Goal: Information Seeking & Learning: Check status

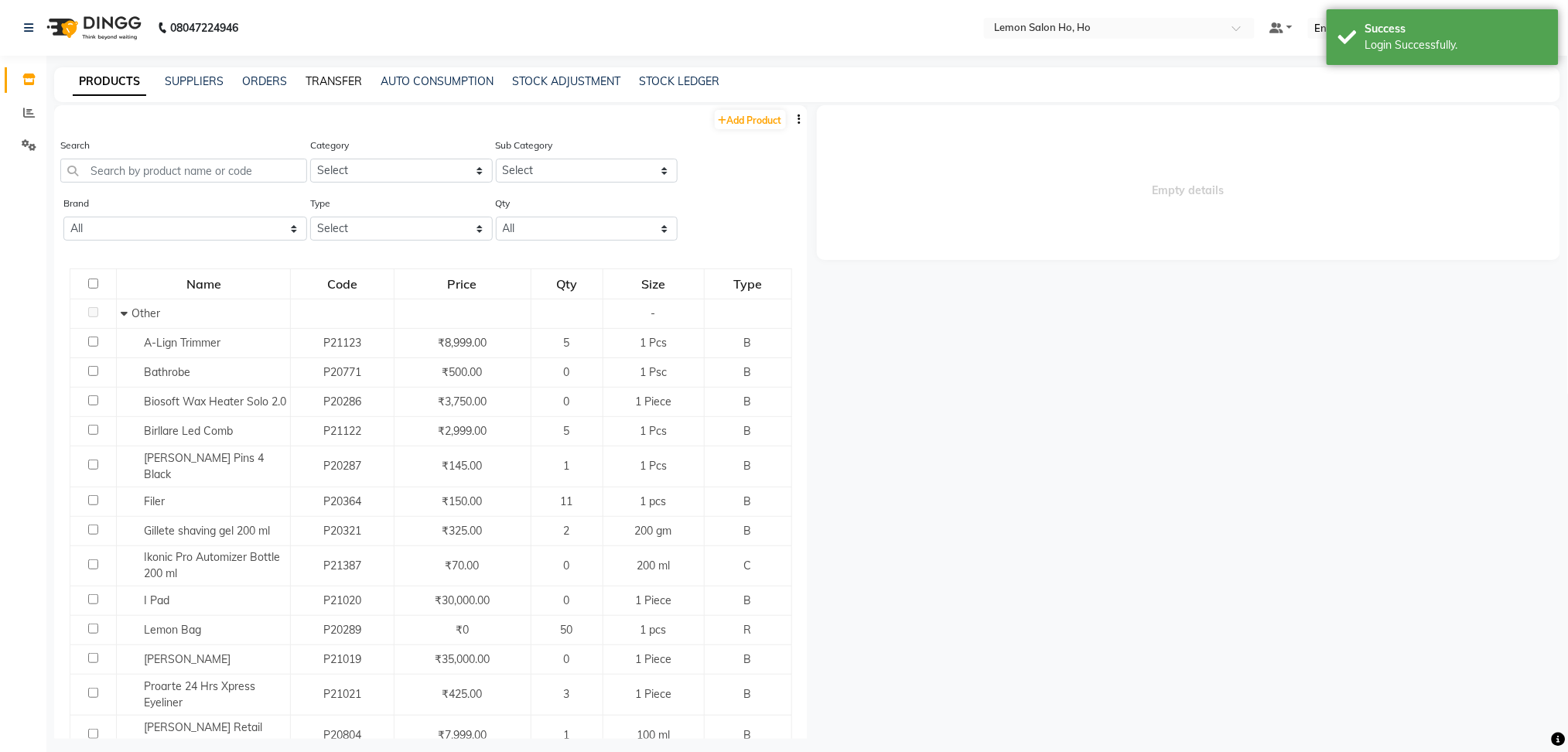
click at [336, 81] on link "TRANSFER" at bounding box center [333, 81] width 56 height 14
select select "sender"
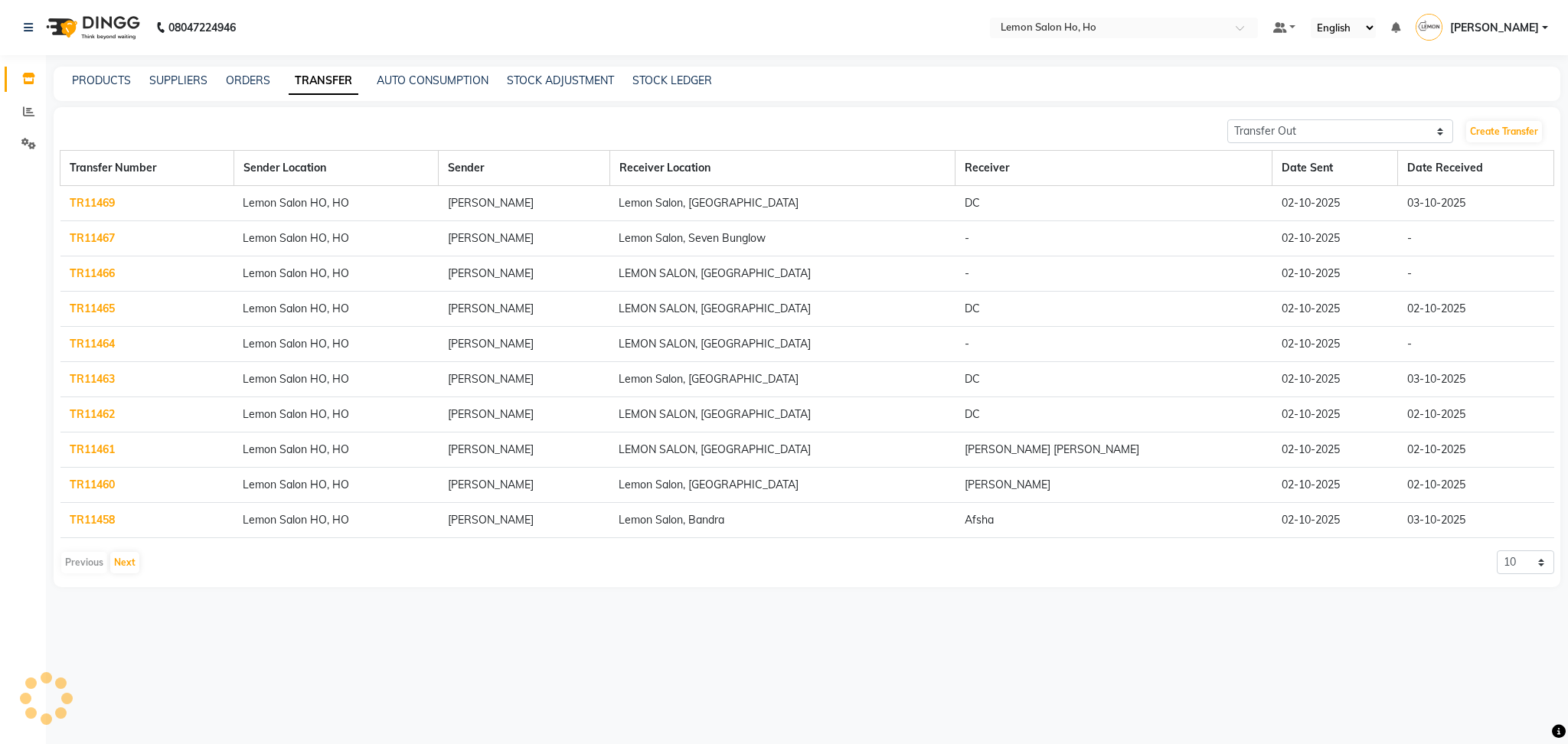
click at [91, 205] on link "TR11469" at bounding box center [93, 202] width 45 height 14
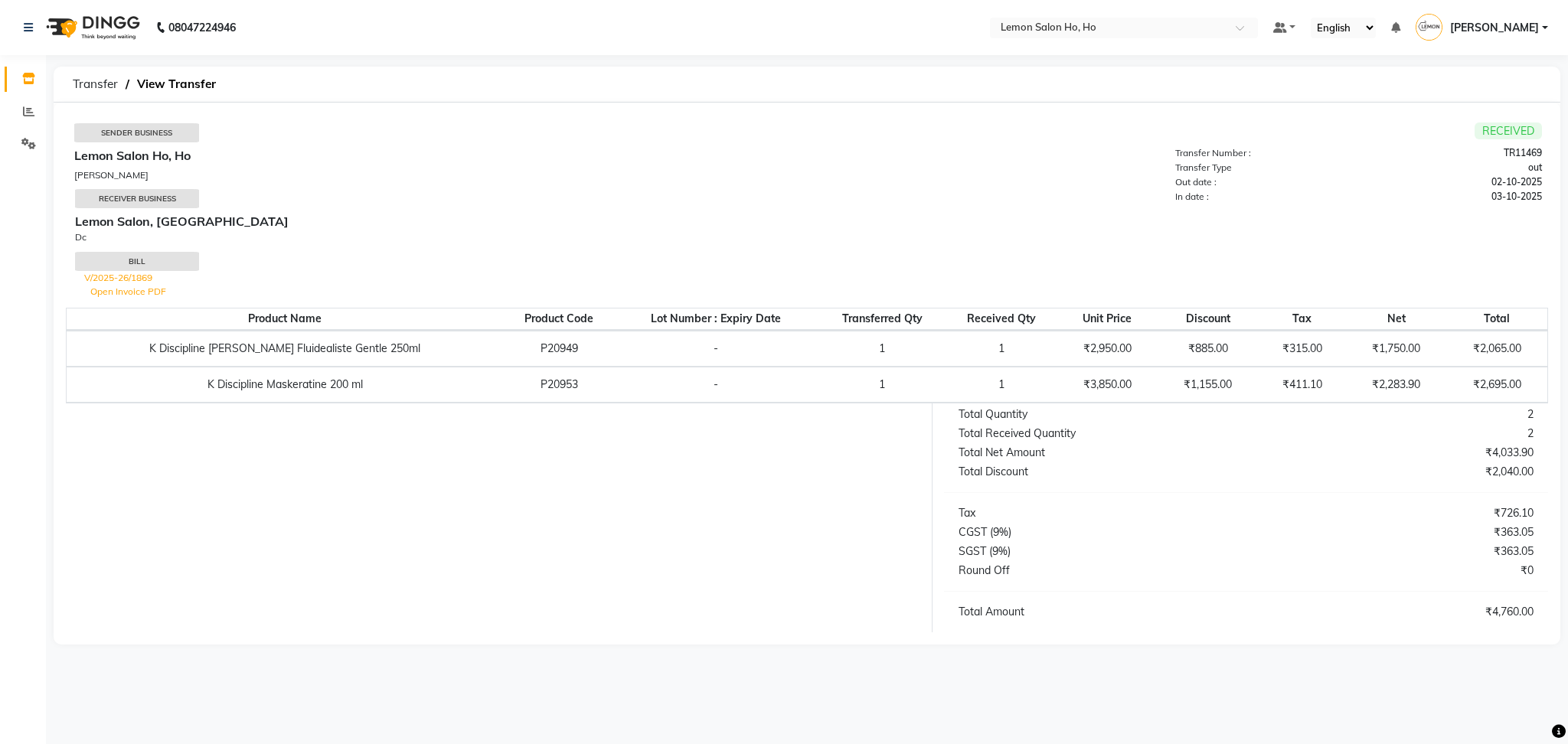
select select "sender"
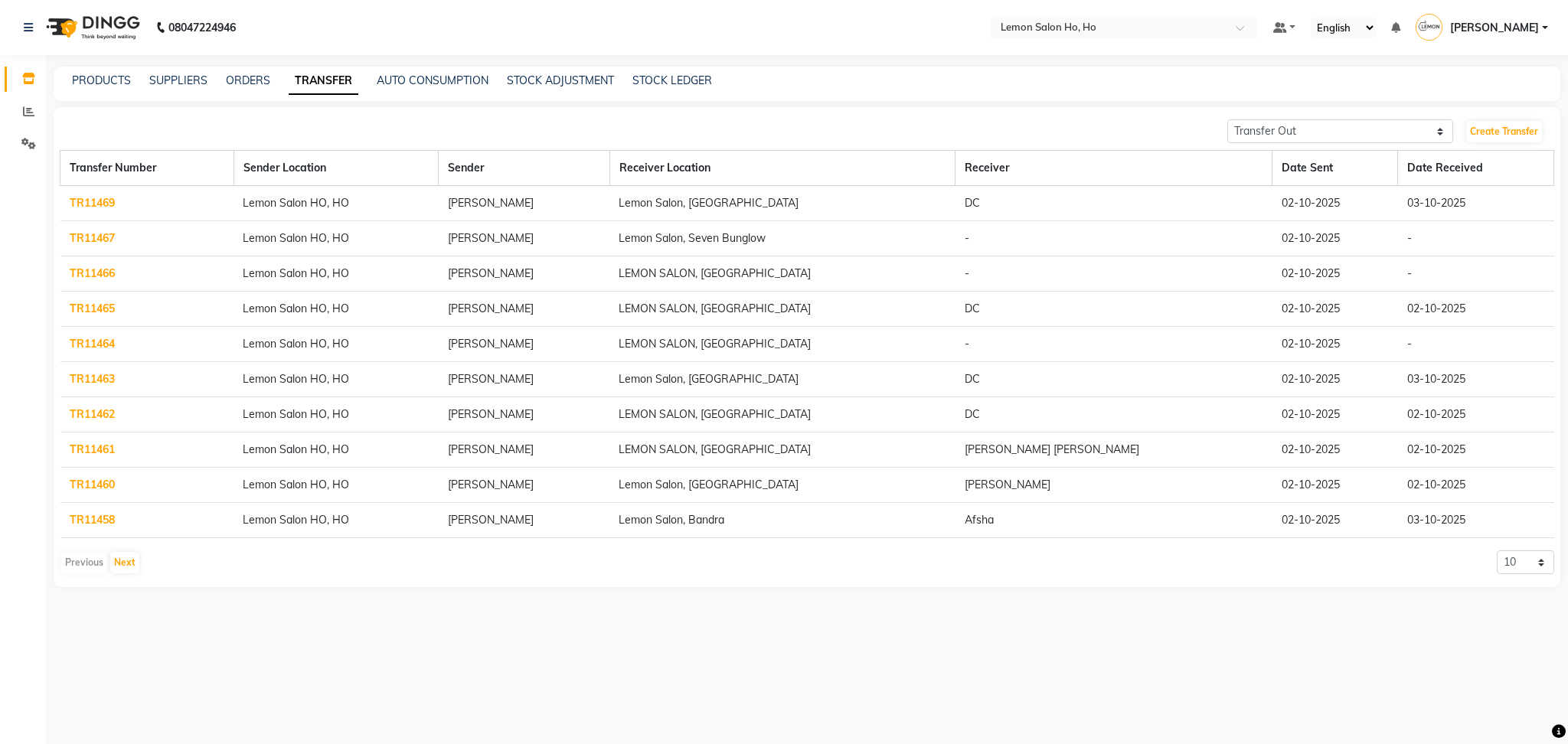
click at [94, 372] on link "TR11463" at bounding box center [93, 379] width 45 height 14
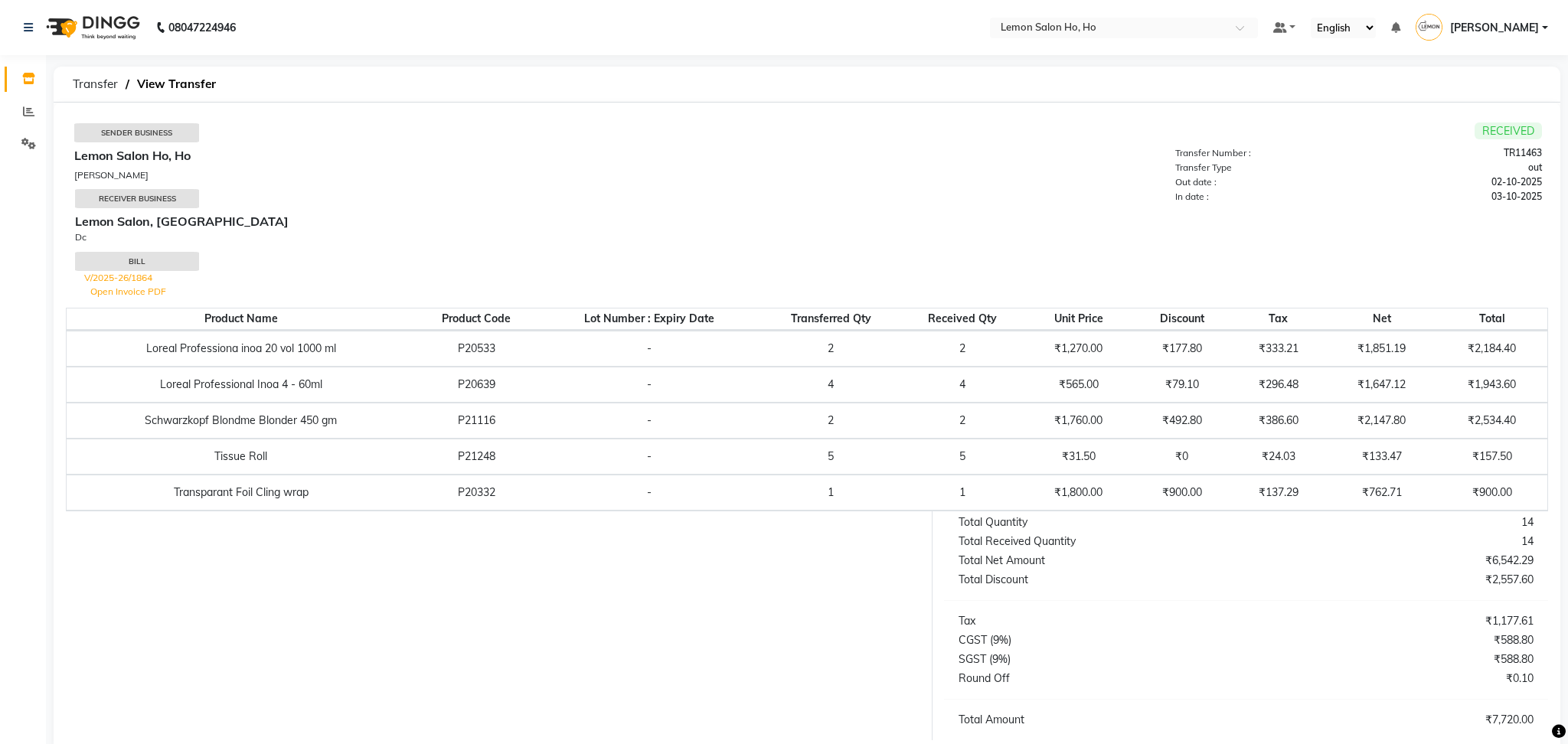
select select "sender"
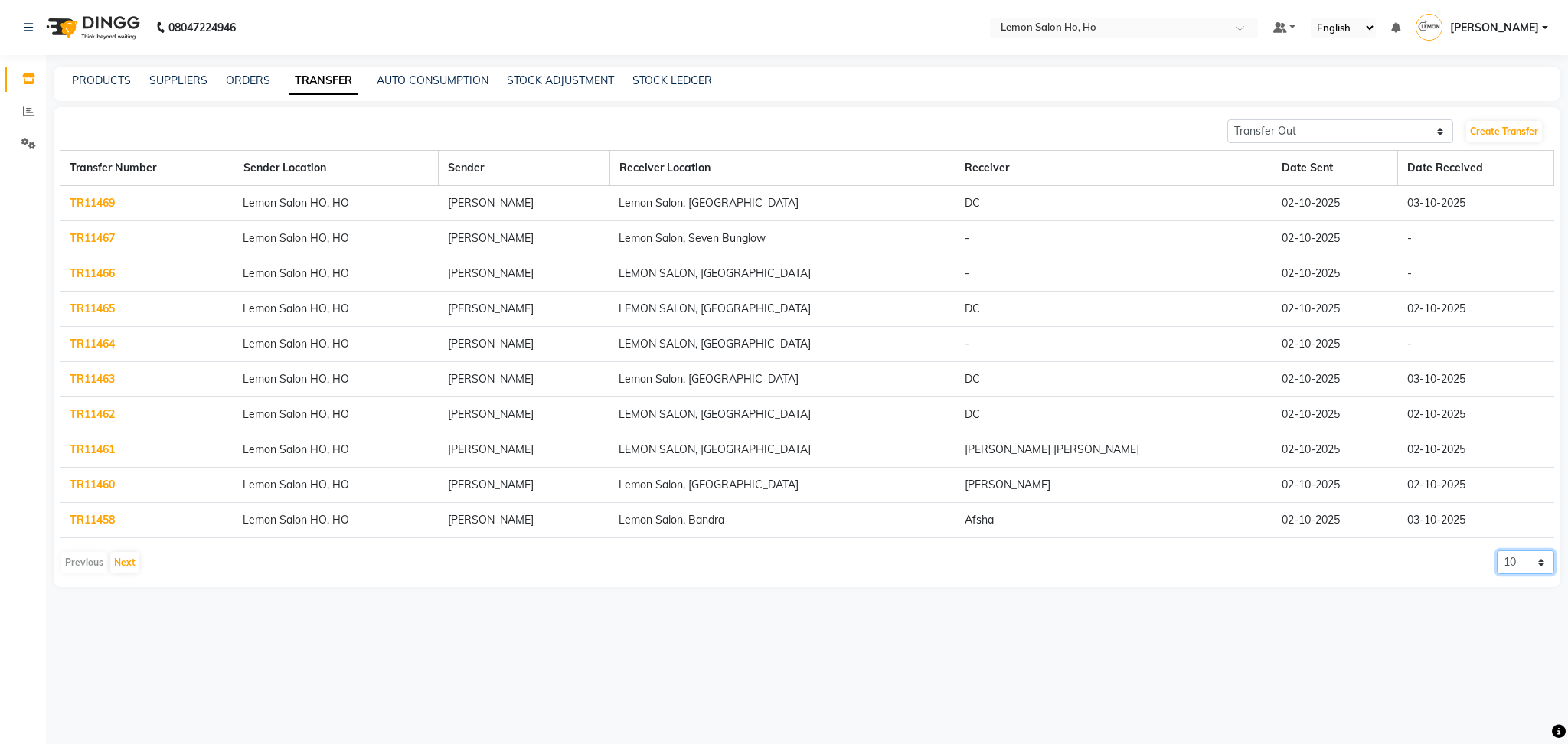
click at [1544, 559] on select "10 20 50 100" at bounding box center [1525, 562] width 58 height 24
click at [1497, 550] on select "10 20 50 100" at bounding box center [1525, 562] width 58 height 24
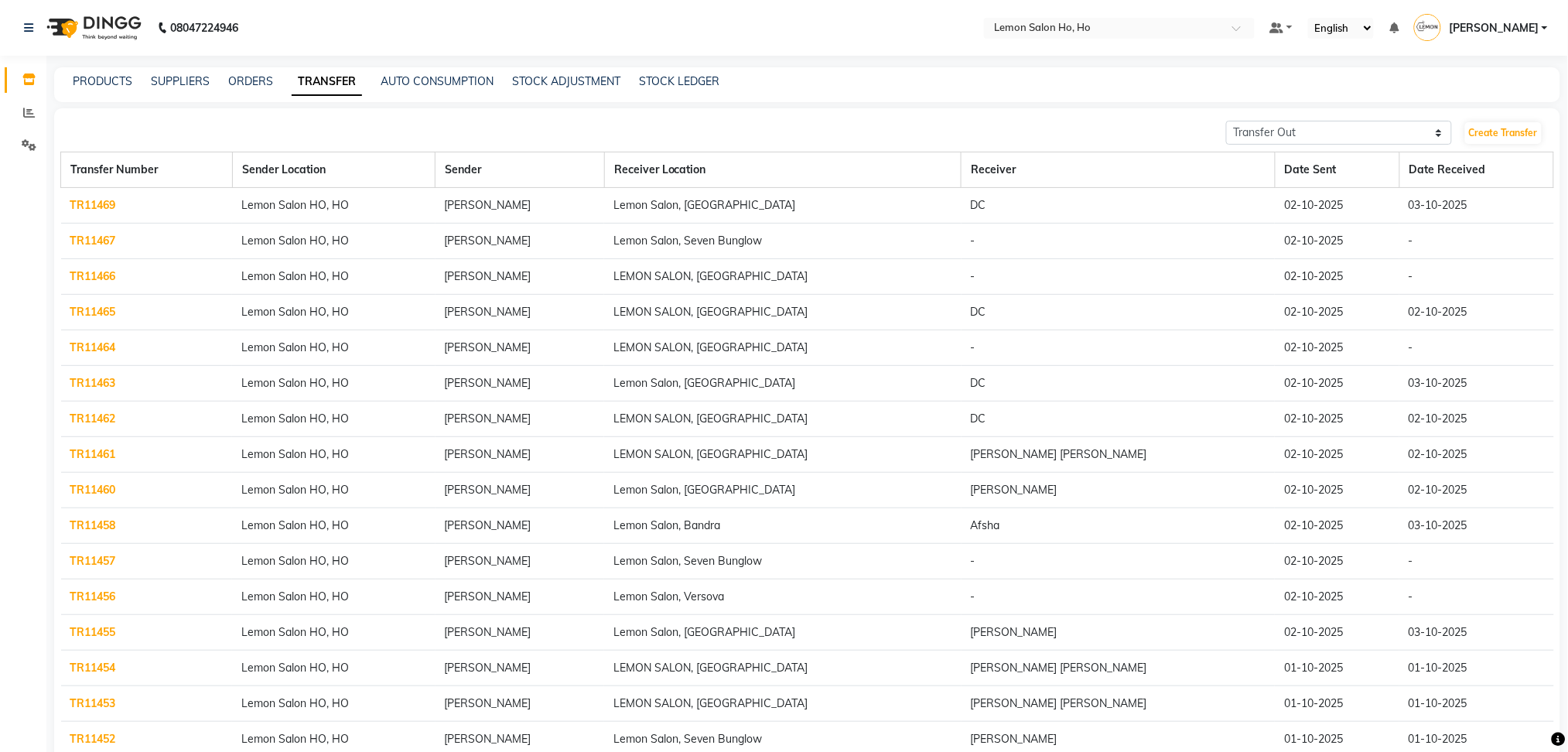
scroll to position [221, 0]
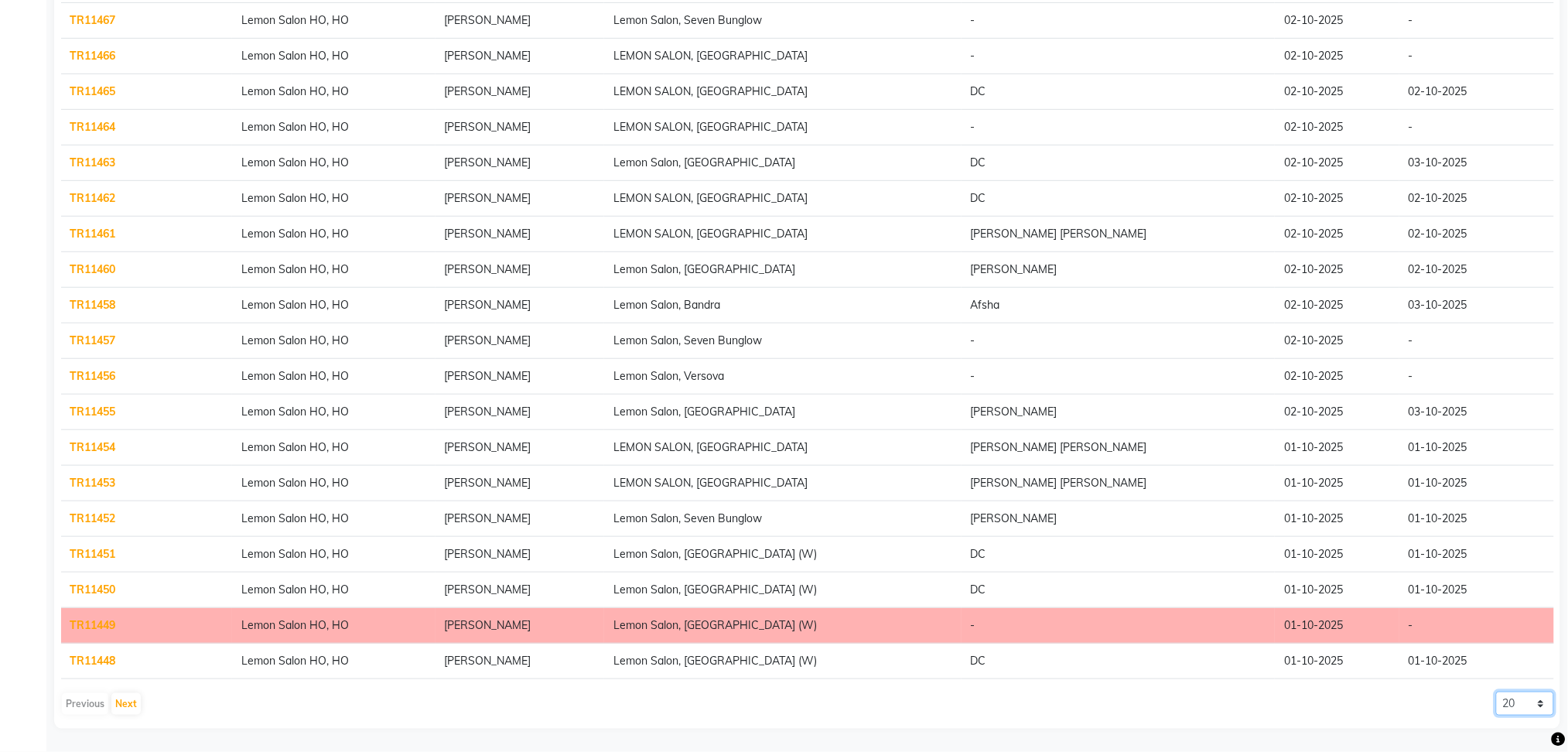
click at [1544, 701] on select "10 20 50 100" at bounding box center [1525, 703] width 58 height 24
select select "100"
click at [1496, 692] on select "10 20 50 100" at bounding box center [1525, 703] width 58 height 24
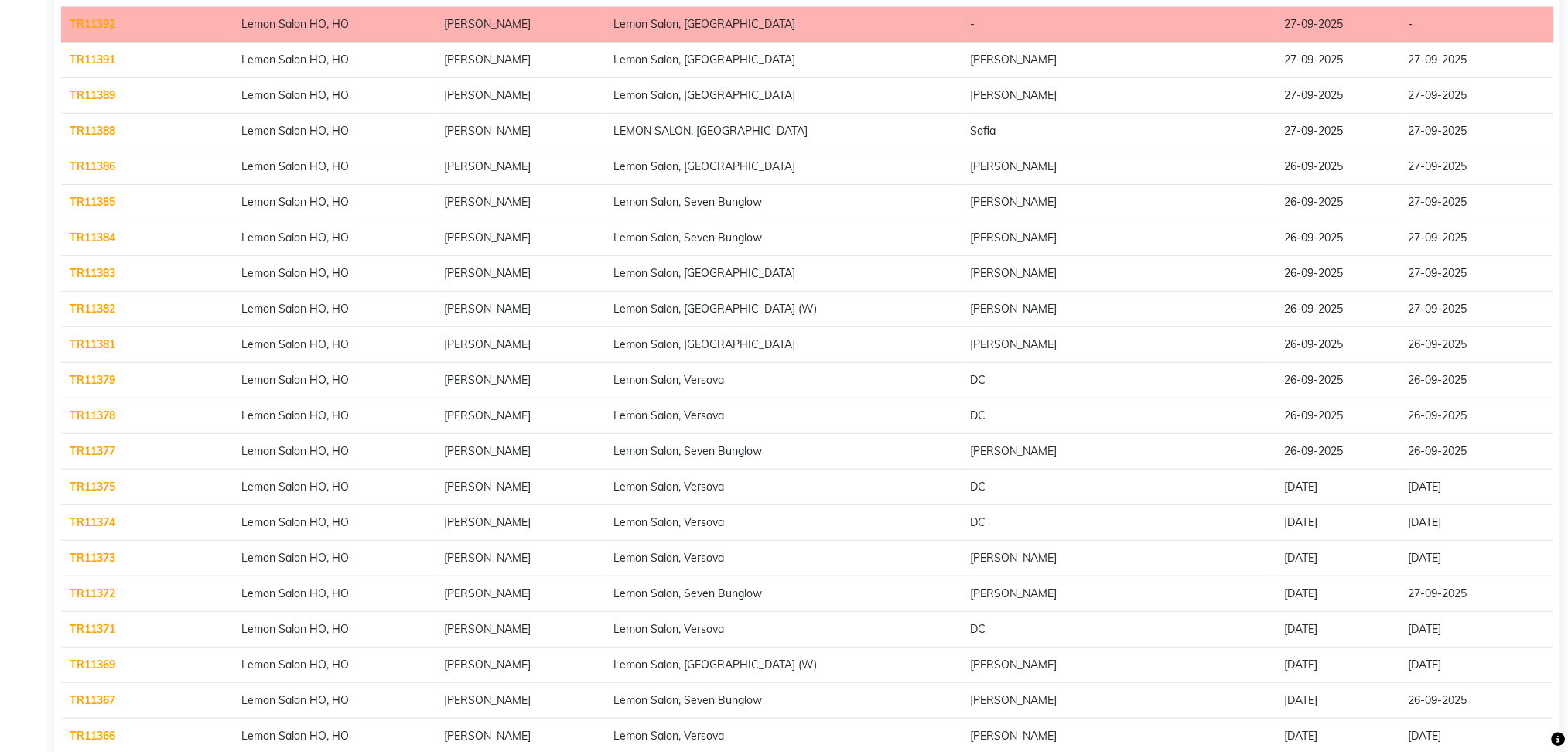
scroll to position [2247, 0]
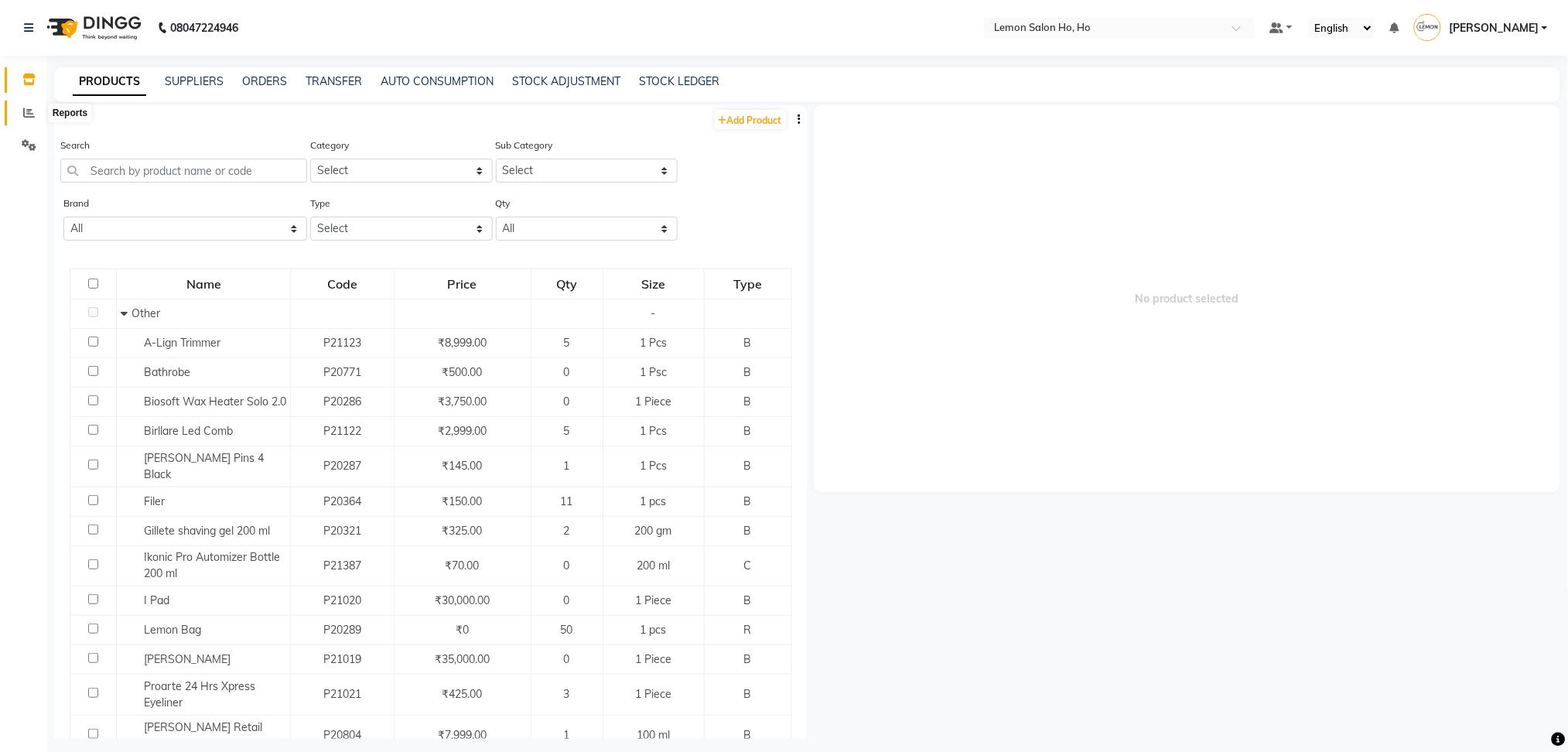
click at [23, 113] on icon at bounding box center [29, 113] width 11 height 11
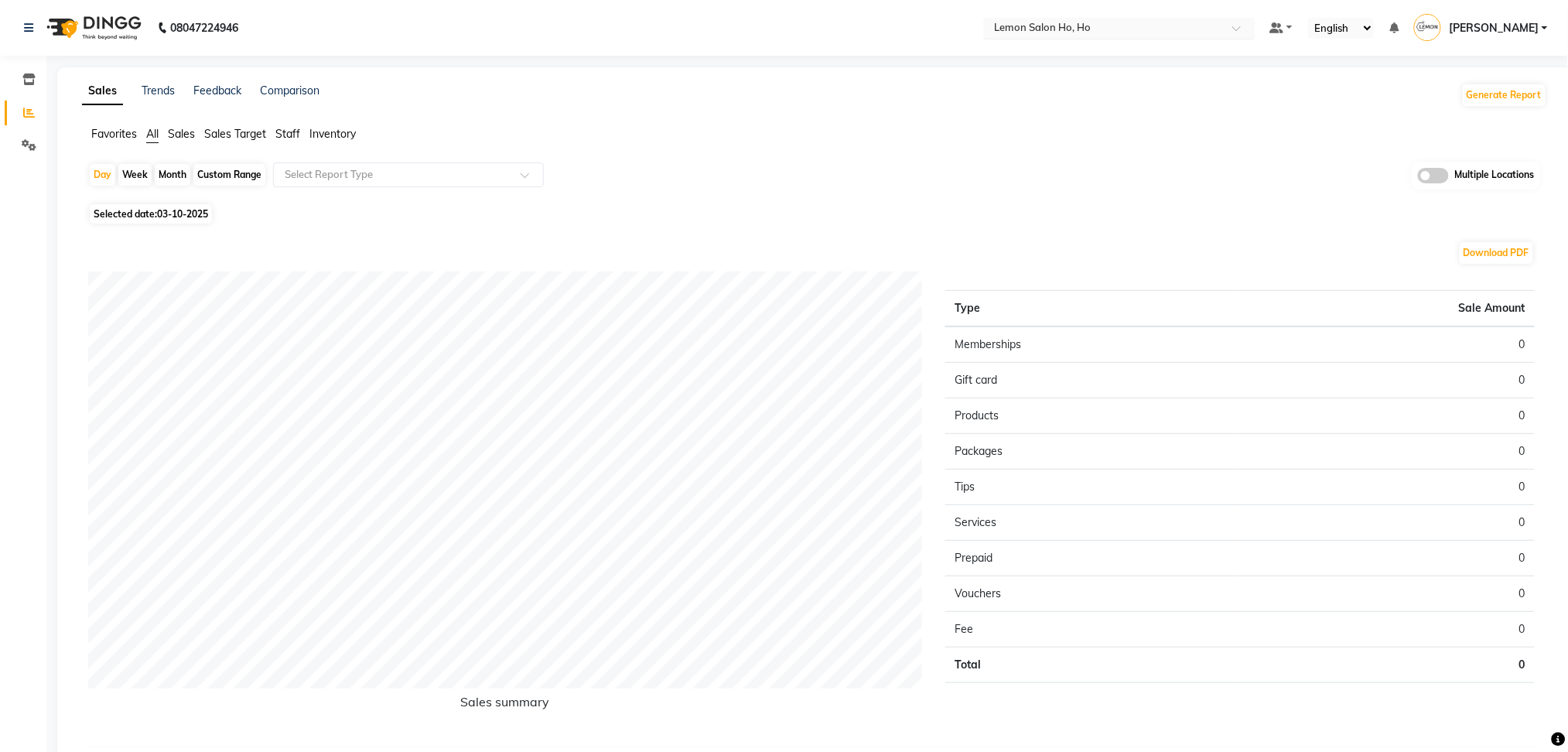
click at [1252, 32] on span at bounding box center [1242, 32] width 19 height 15
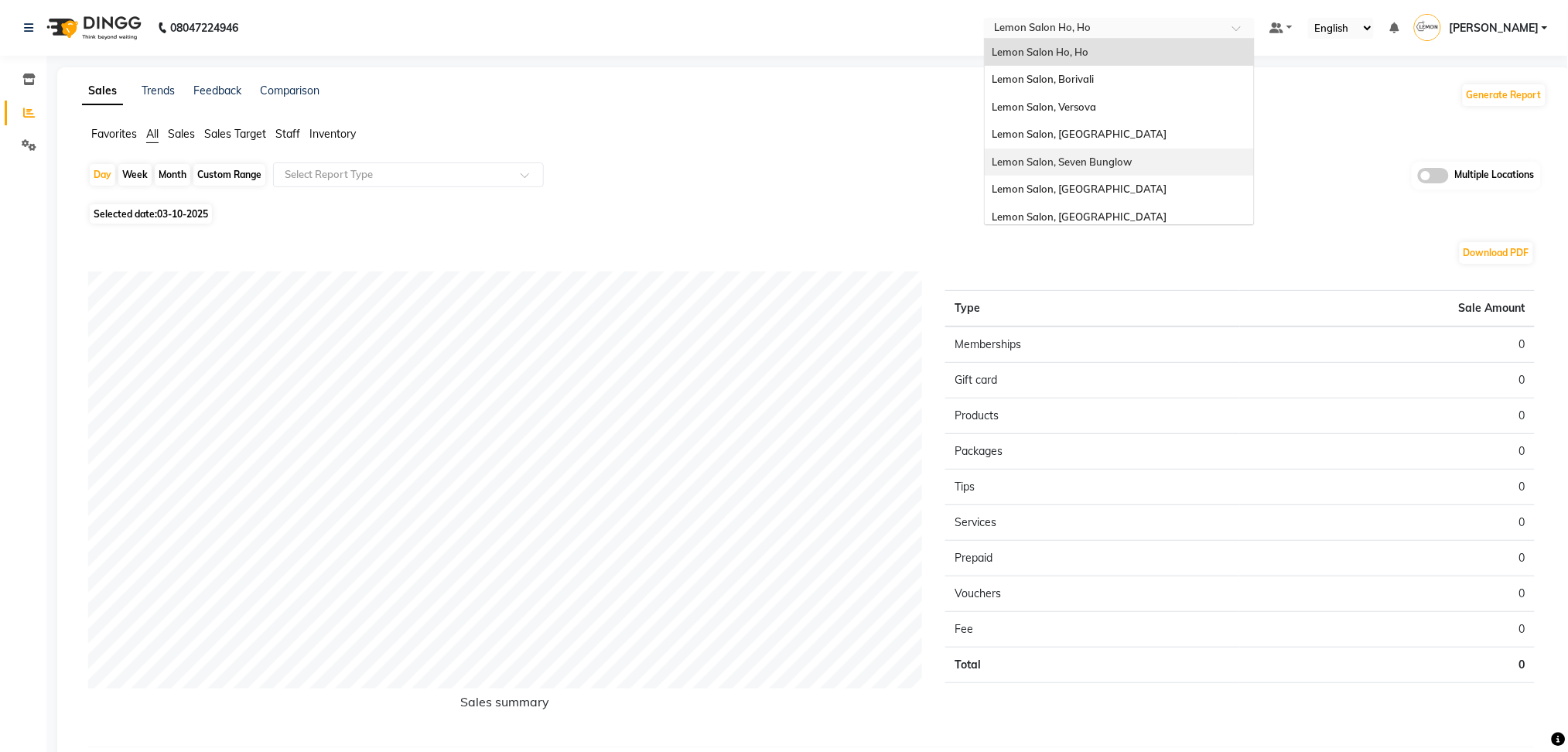
click at [1133, 161] on span "Lemon Salon, Seven Bunglow" at bounding box center [1063, 161] width 140 height 12
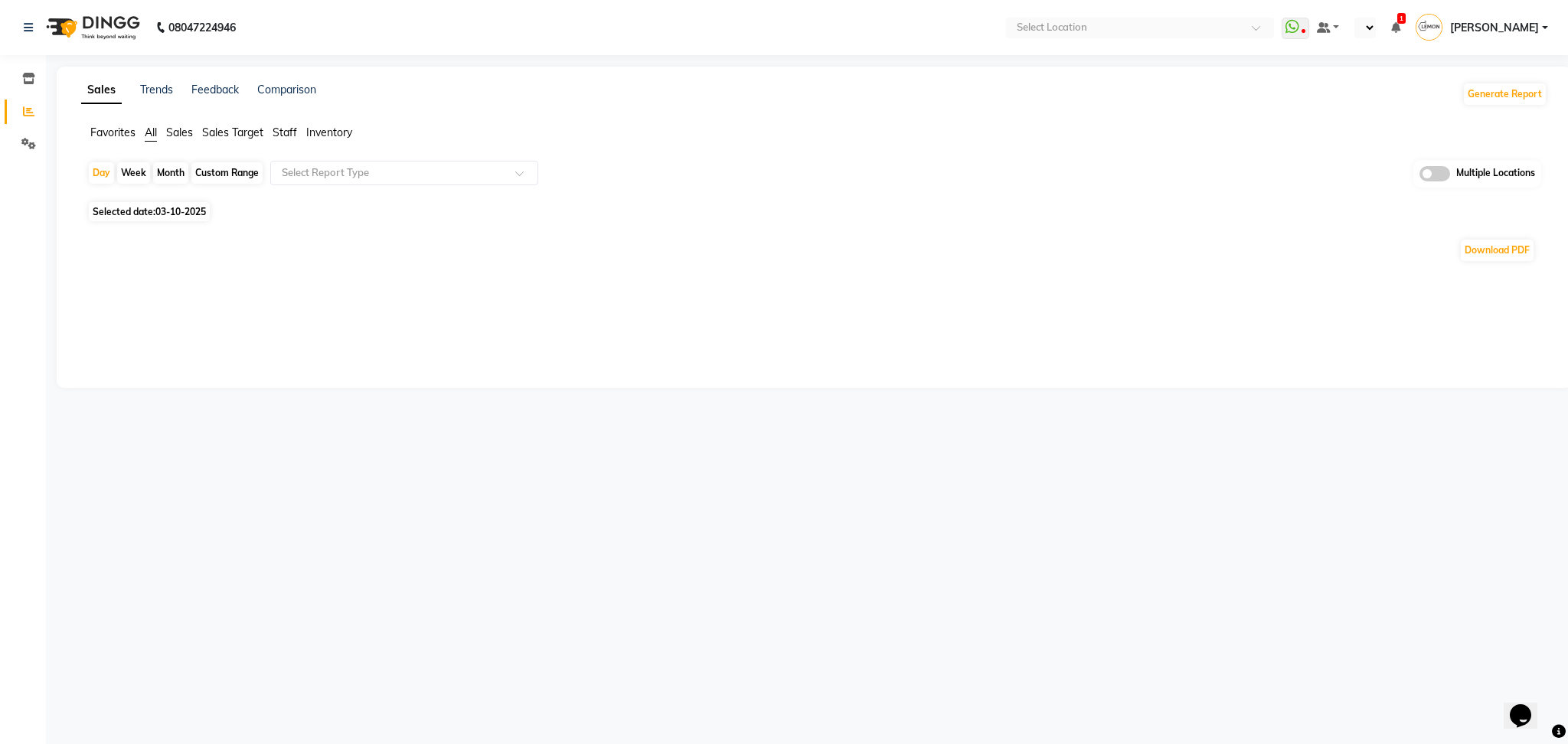
select select "en"
click at [164, 169] on div "Month" at bounding box center [170, 173] width 35 height 22
select select "10"
select select "2025"
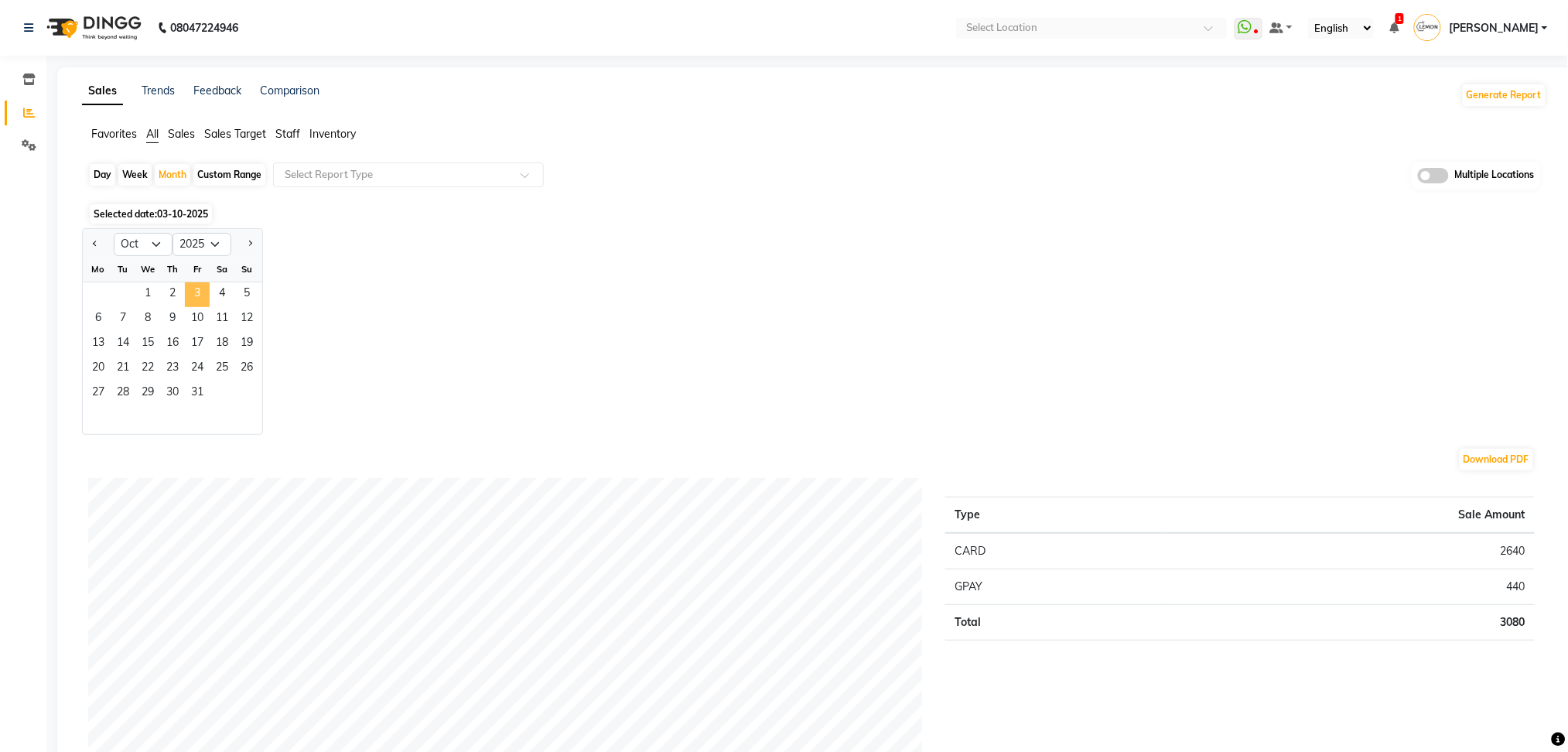
click at [192, 289] on span "3" at bounding box center [198, 295] width 25 height 25
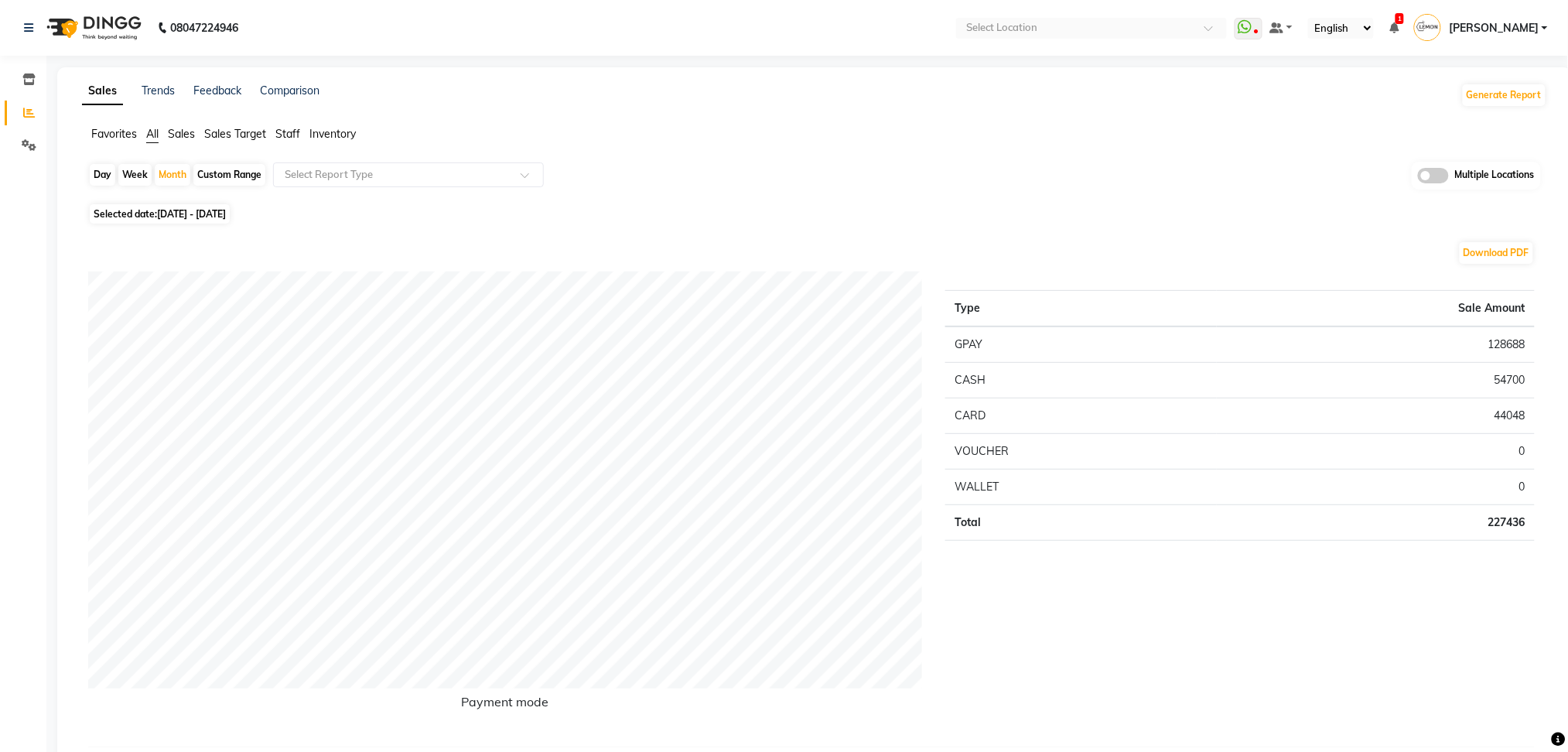
click at [132, 173] on div "Week" at bounding box center [135, 175] width 33 height 22
select select "10"
select select "2025"
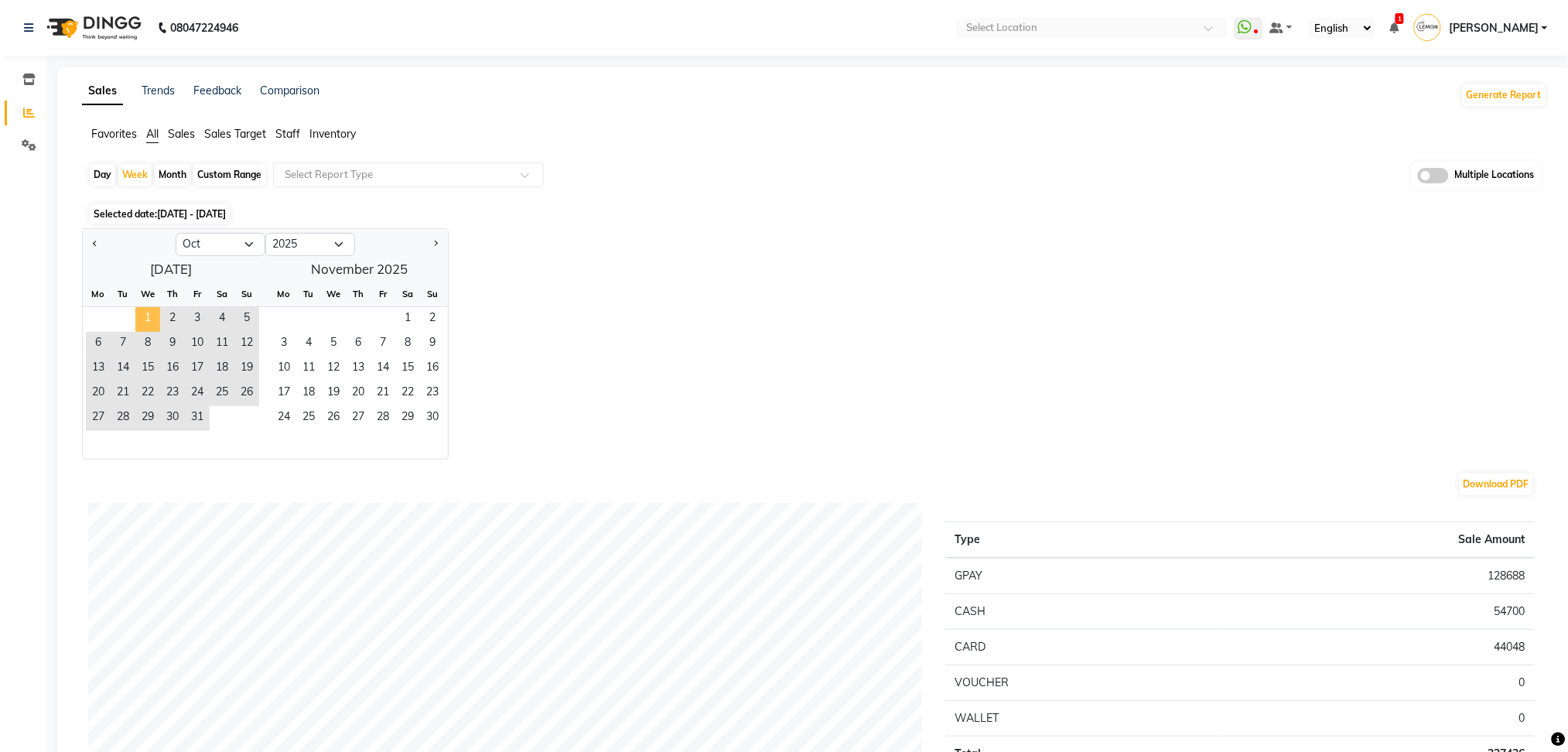
click at [147, 315] on span "1" at bounding box center [148, 319] width 25 height 25
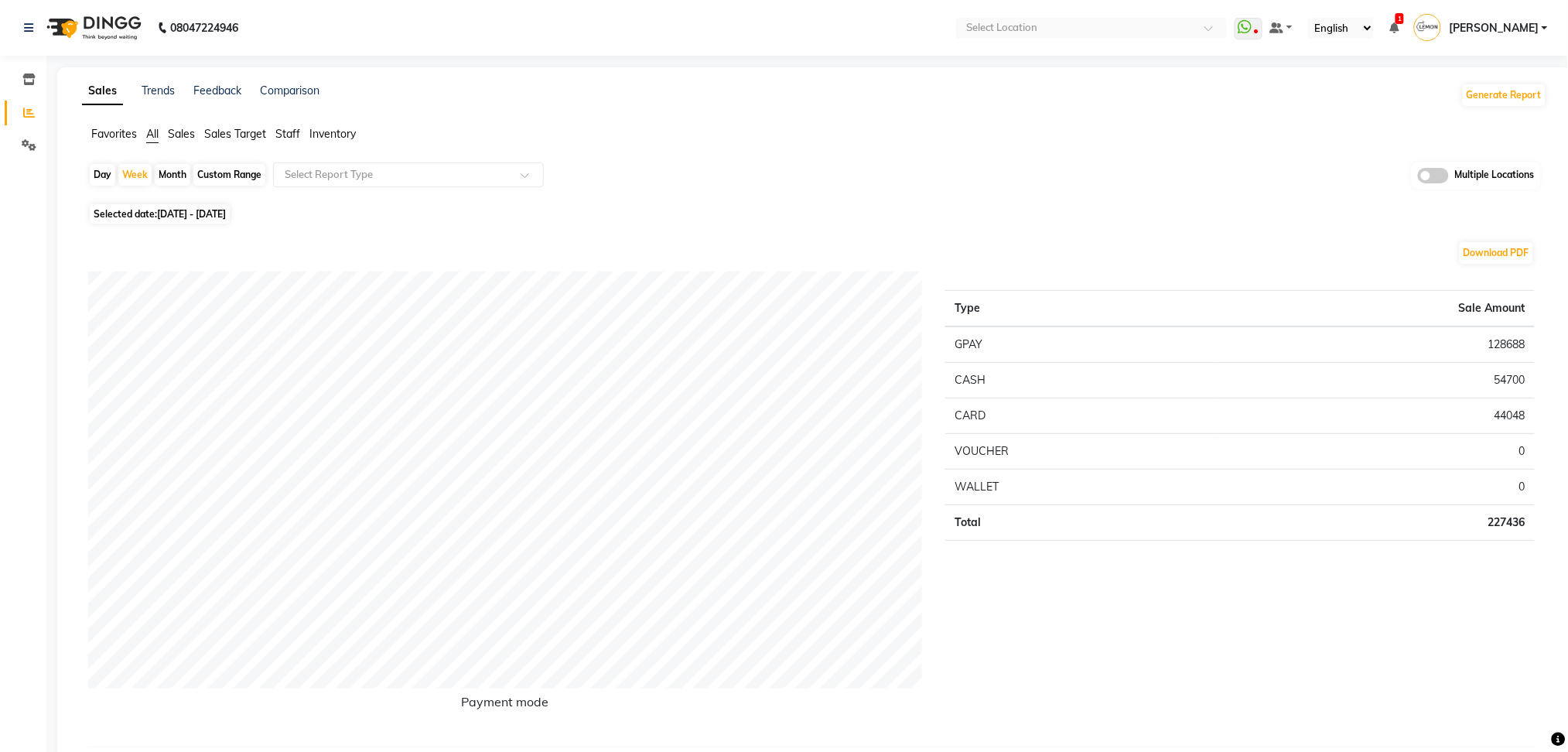
click at [94, 175] on div "Day" at bounding box center [102, 175] width 26 height 22
select select "10"
select select "2025"
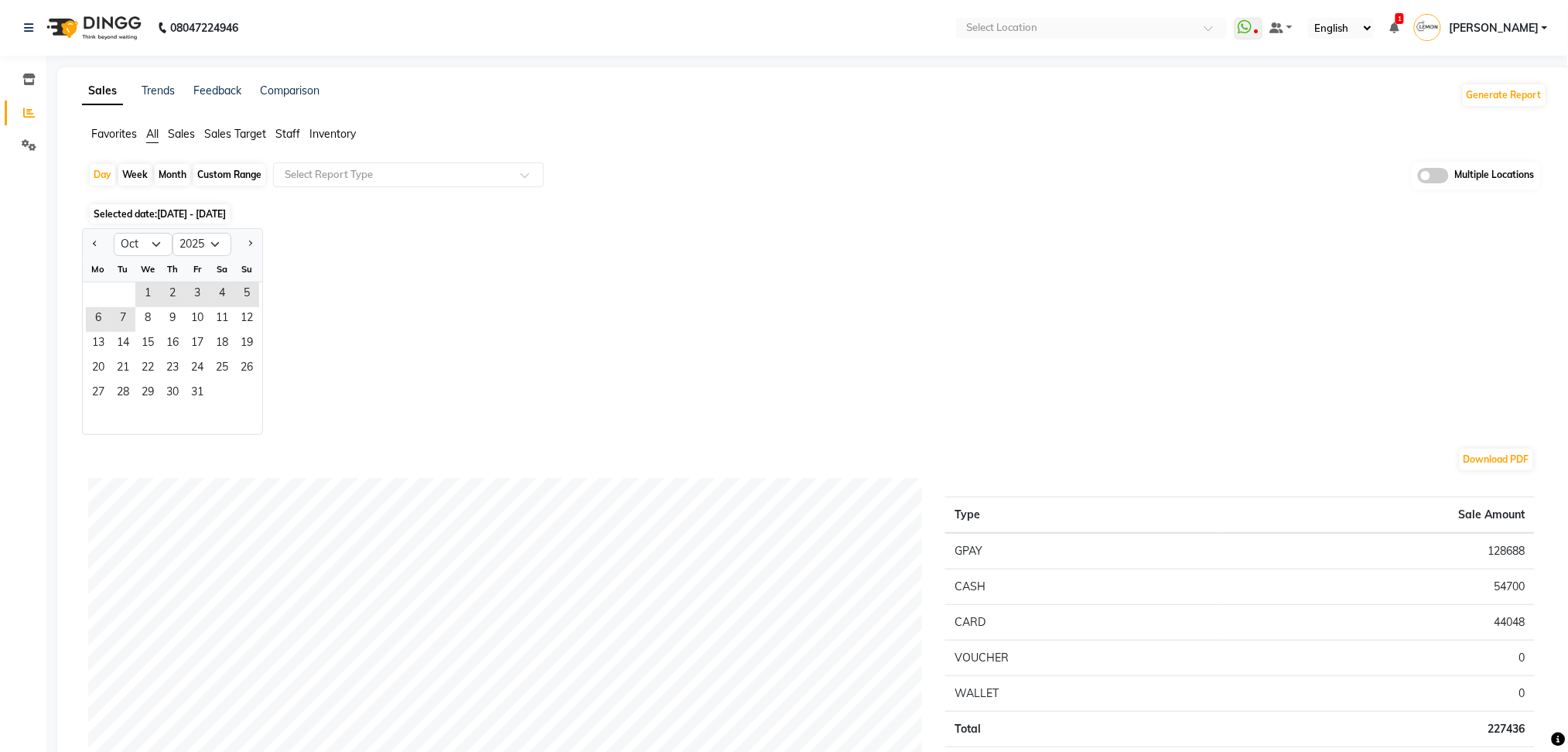
click at [290, 299] on div "Jan Feb Mar Apr May Jun Jul Aug Sep Oct Nov Dec 2015 2016 2017 2018 2019 2020 2…" at bounding box center [815, 332] width 1466 height 206
click at [154, 297] on span "1" at bounding box center [148, 295] width 25 height 25
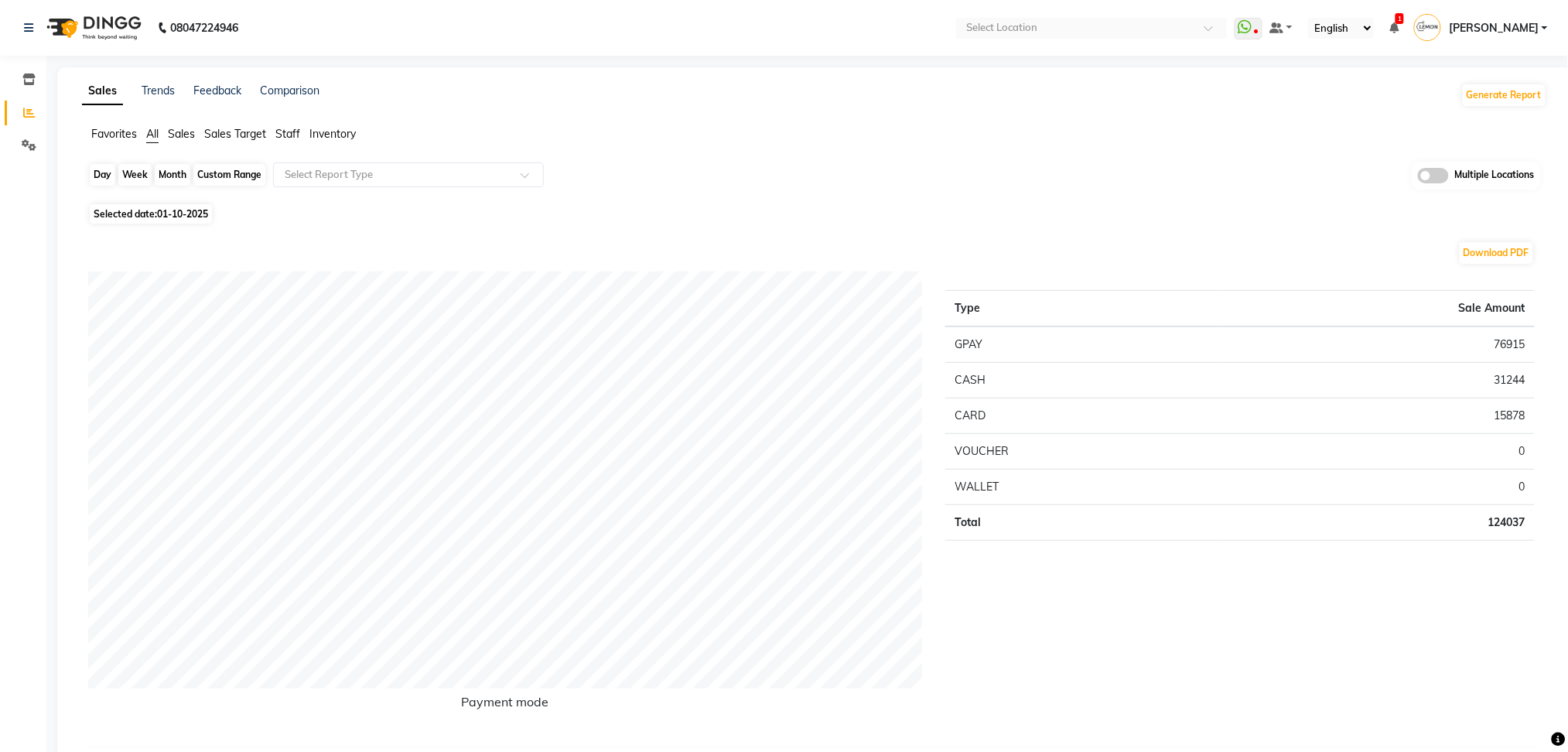
click at [93, 181] on div "Day" at bounding box center [102, 175] width 26 height 22
select select "10"
select select "2025"
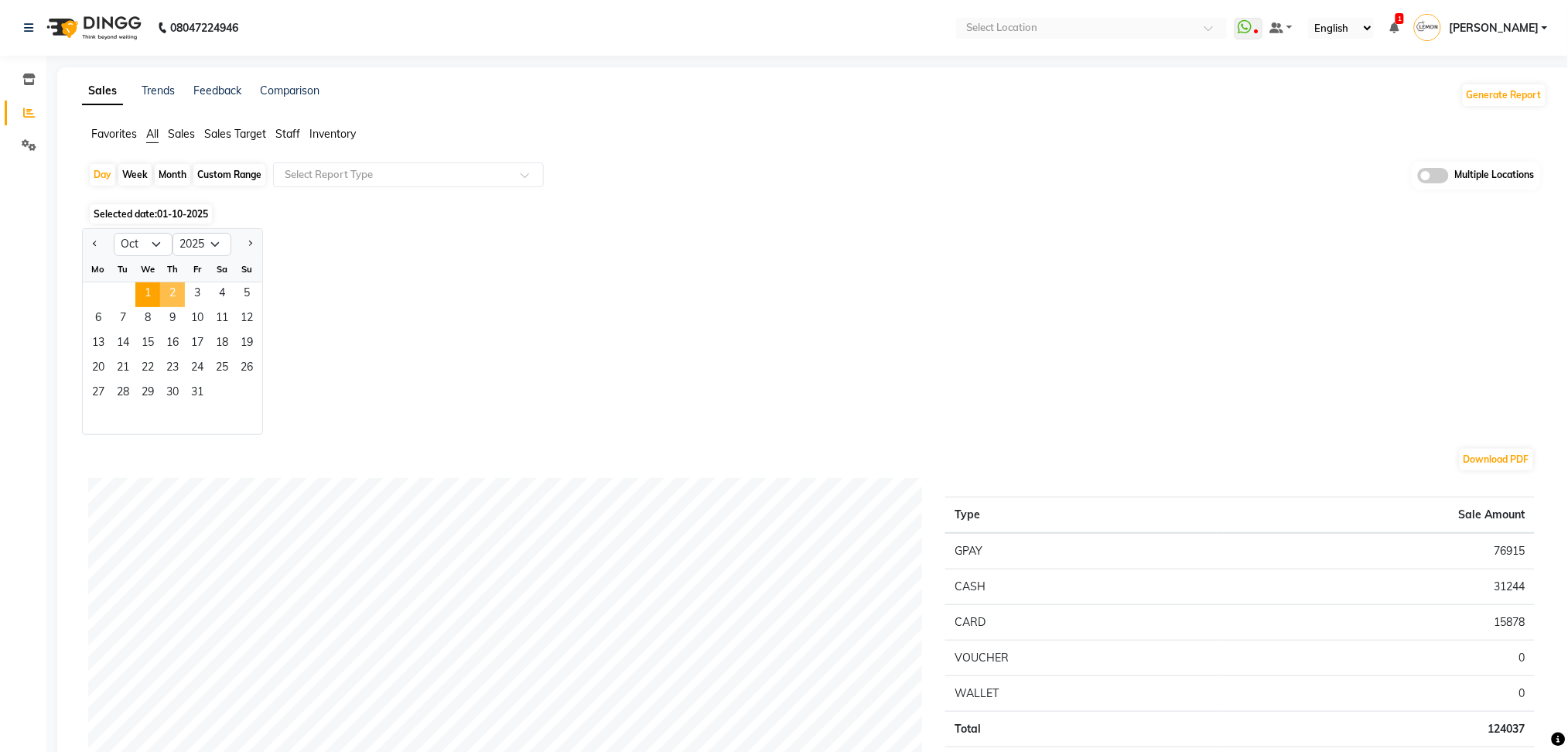
click at [168, 288] on span "2" at bounding box center [173, 295] width 25 height 25
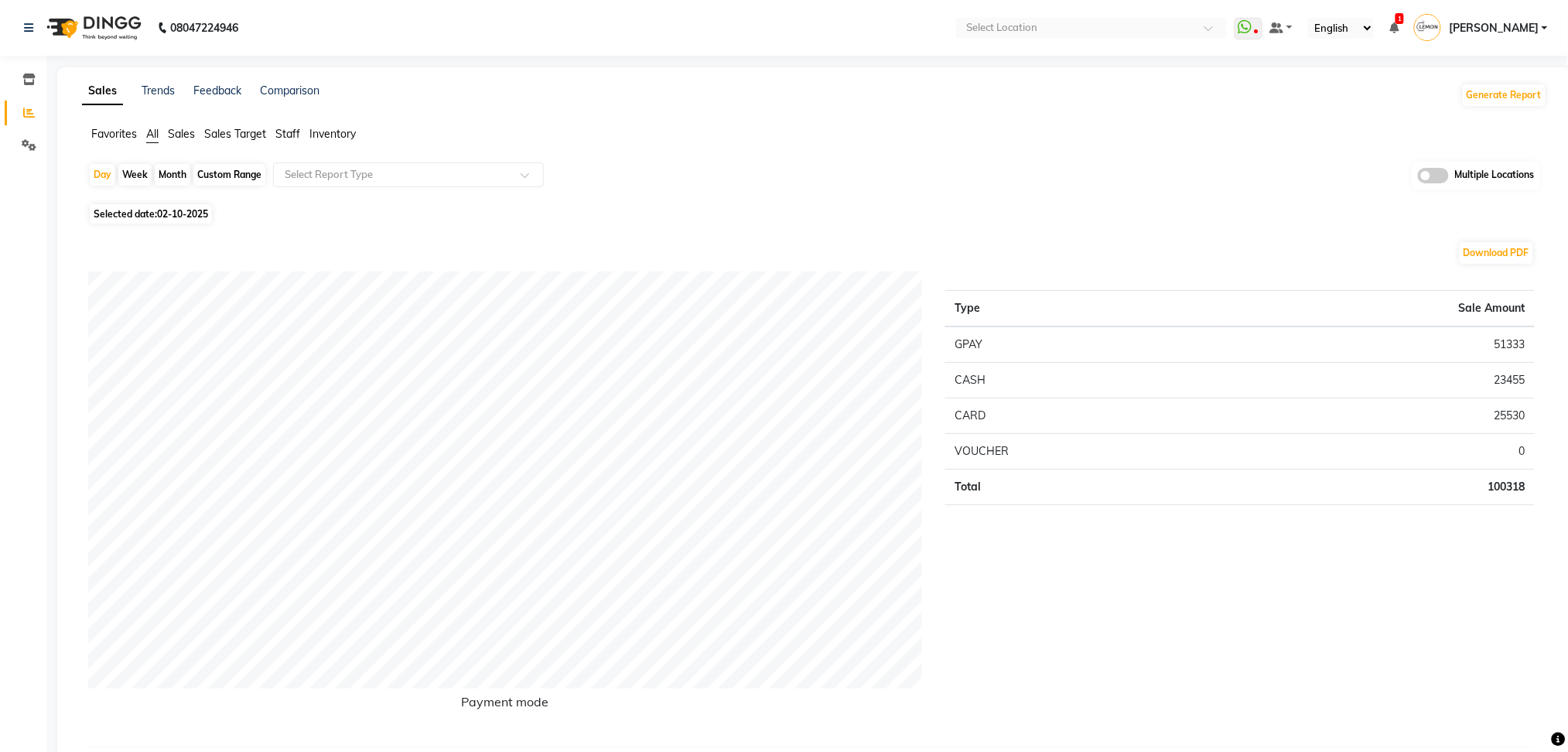
click at [160, 176] on div "Month" at bounding box center [172, 175] width 35 height 22
select select "10"
select select "2025"
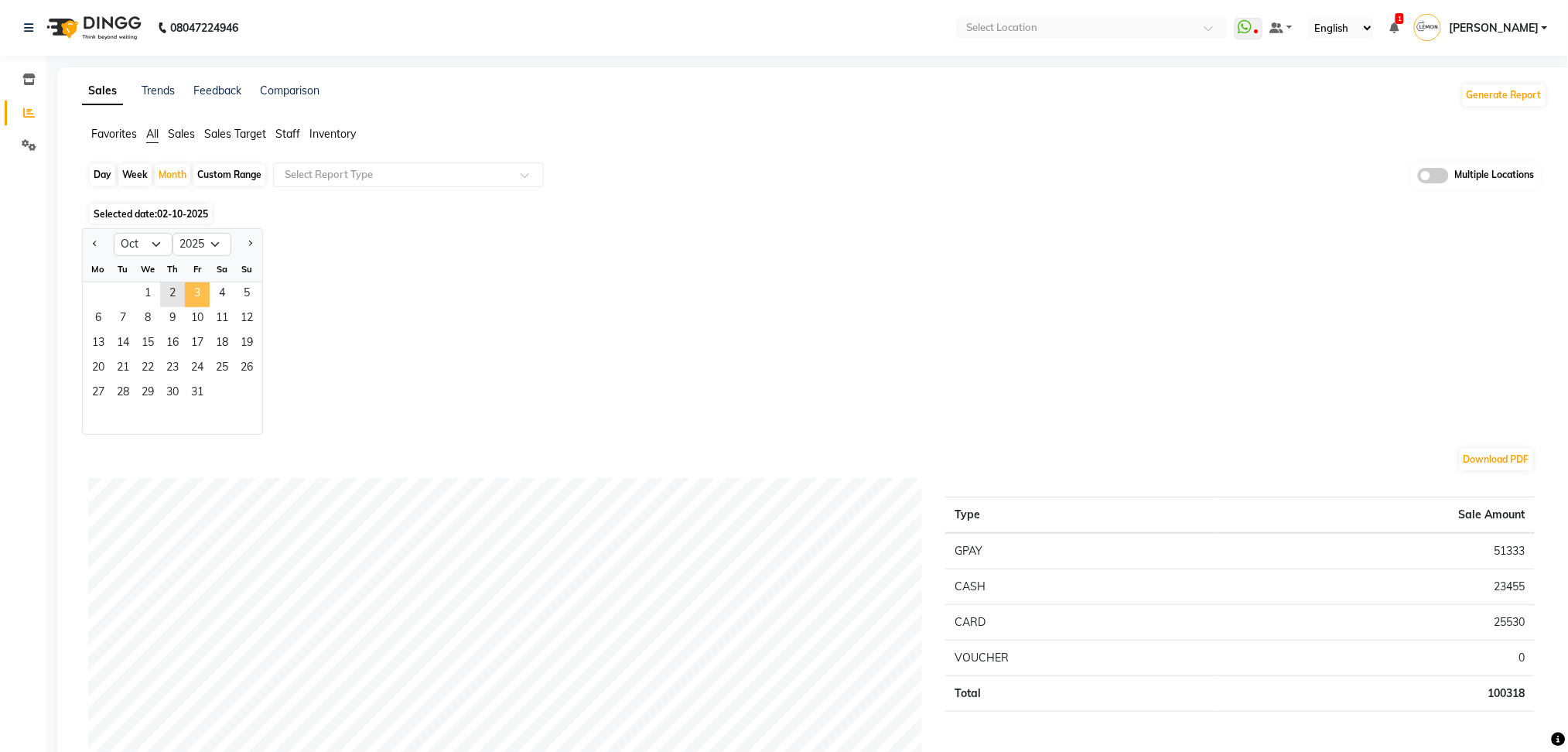
click at [204, 298] on span "3" at bounding box center [198, 295] width 25 height 25
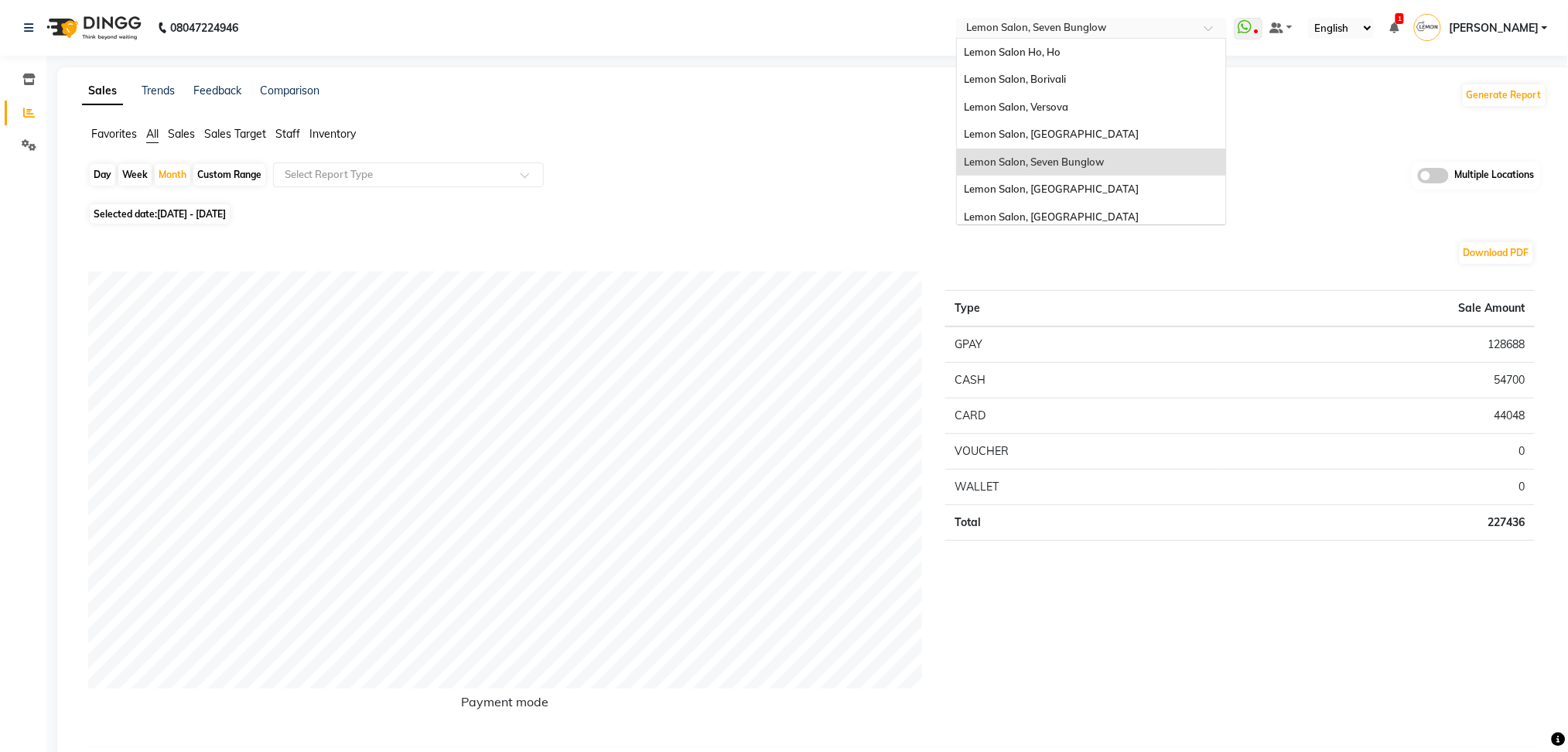
click at [1224, 29] on span at bounding box center [1214, 32] width 19 height 15
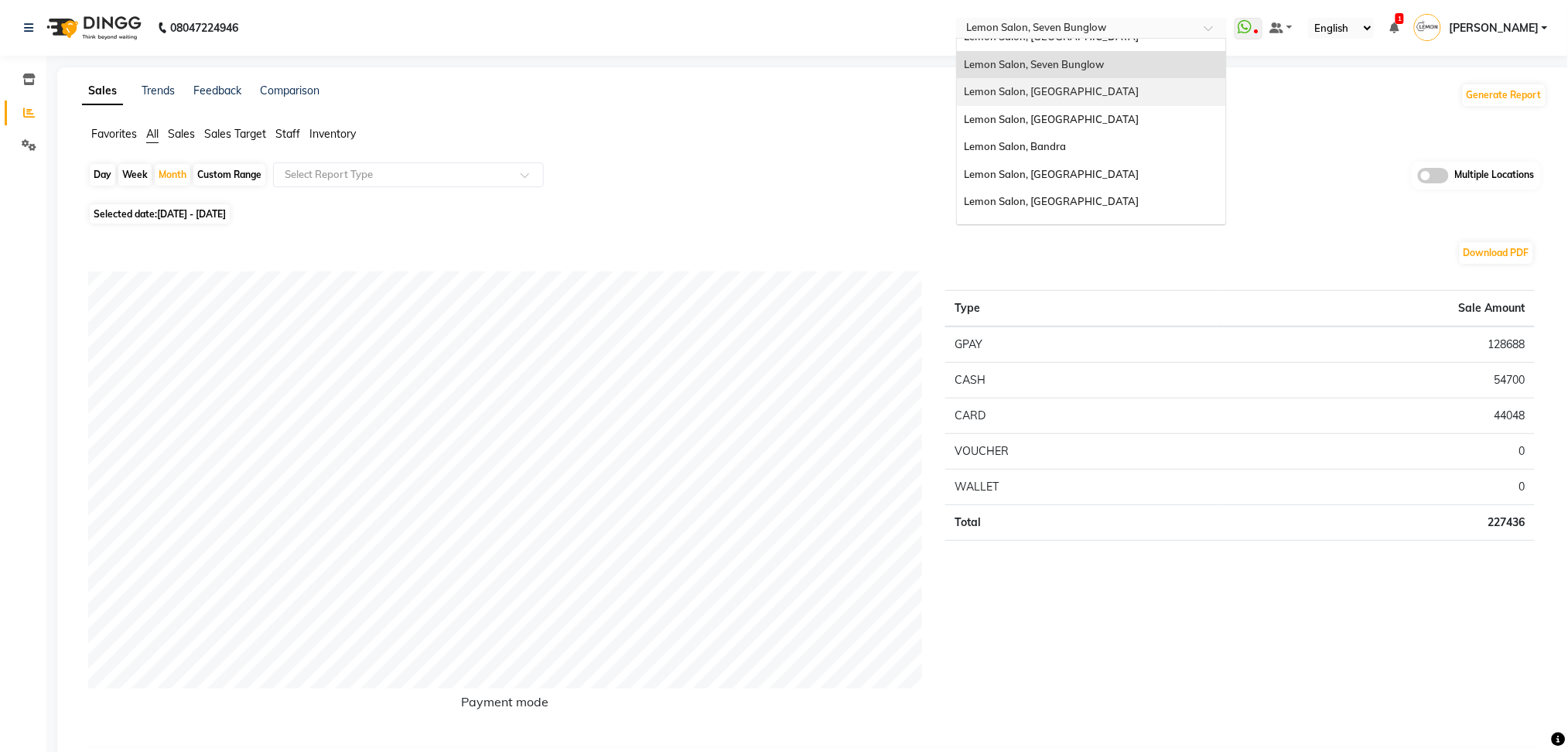
scroll to position [143, 0]
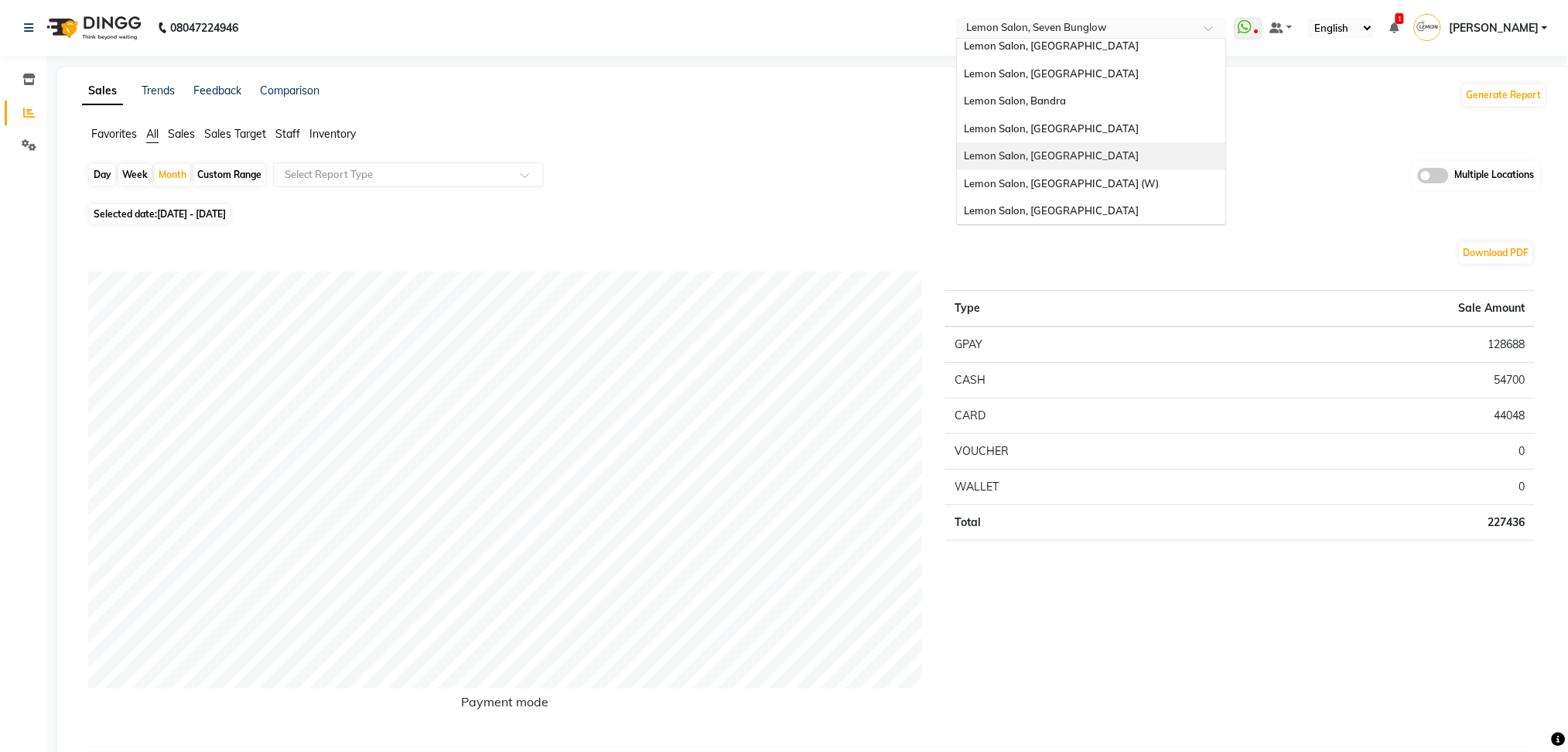
click at [1073, 149] on span "Lemon Salon, [GEOGRAPHIC_DATA]" at bounding box center [1052, 155] width 175 height 12
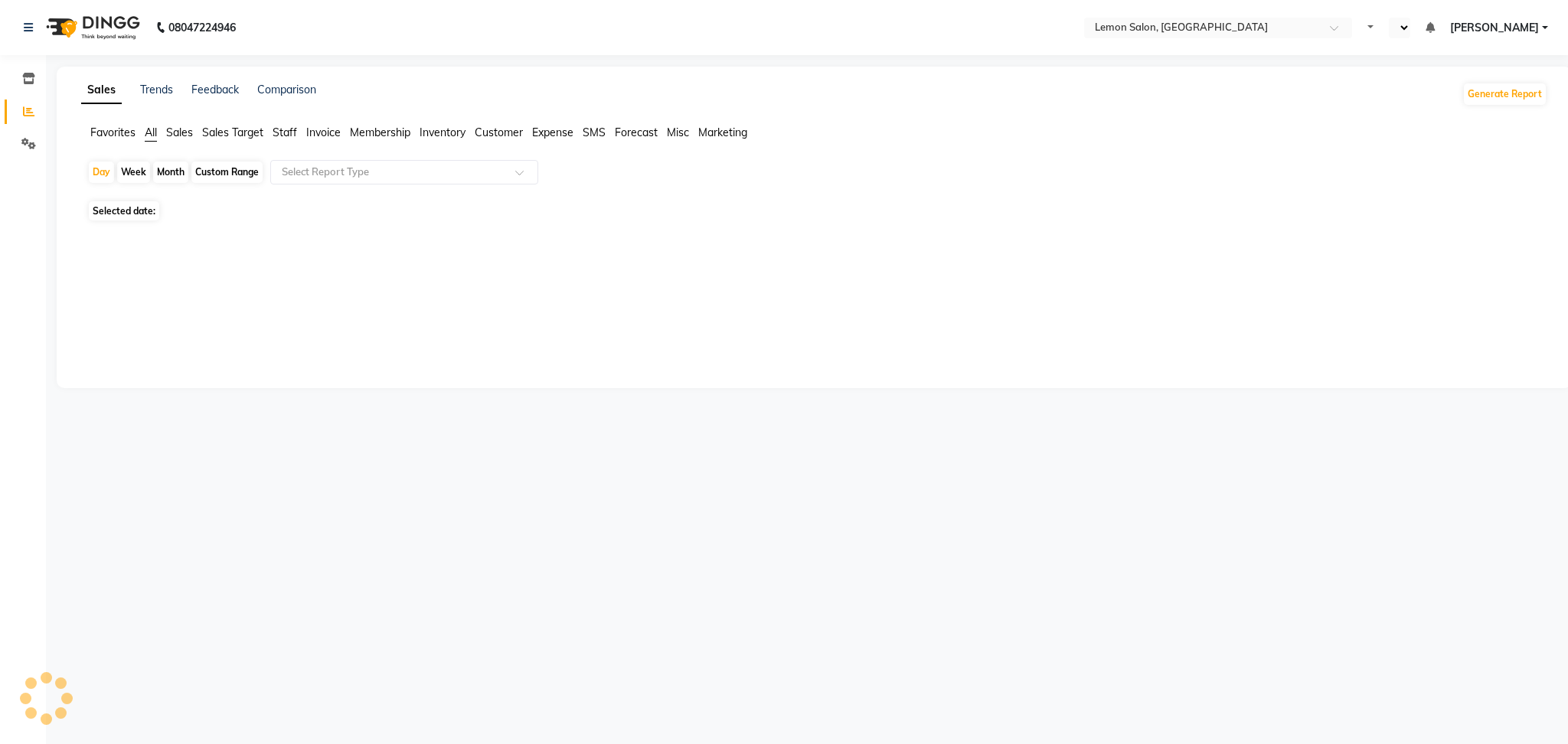
select select "en"
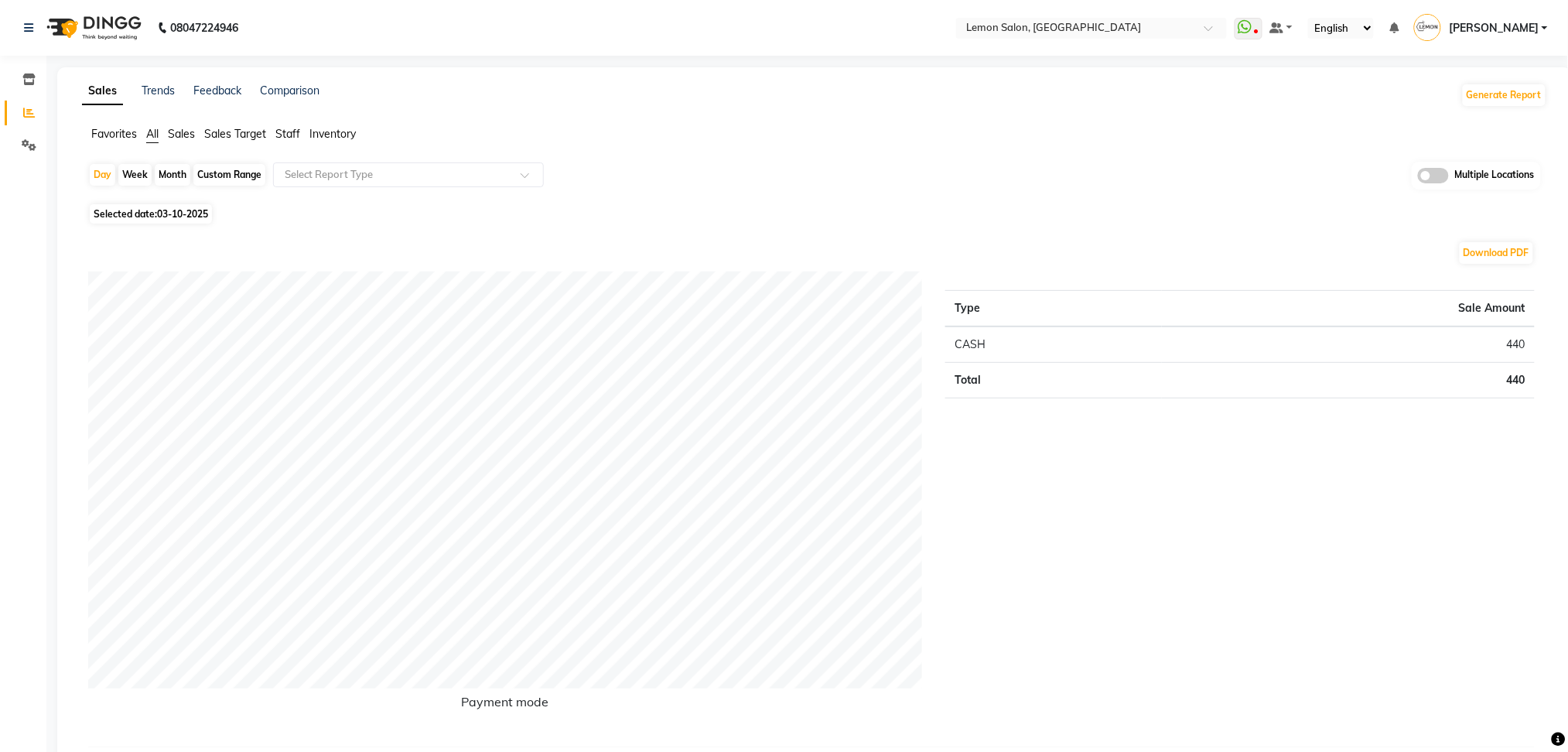
click at [173, 173] on div "Month" at bounding box center [172, 175] width 35 height 22
select select "10"
select select "2025"
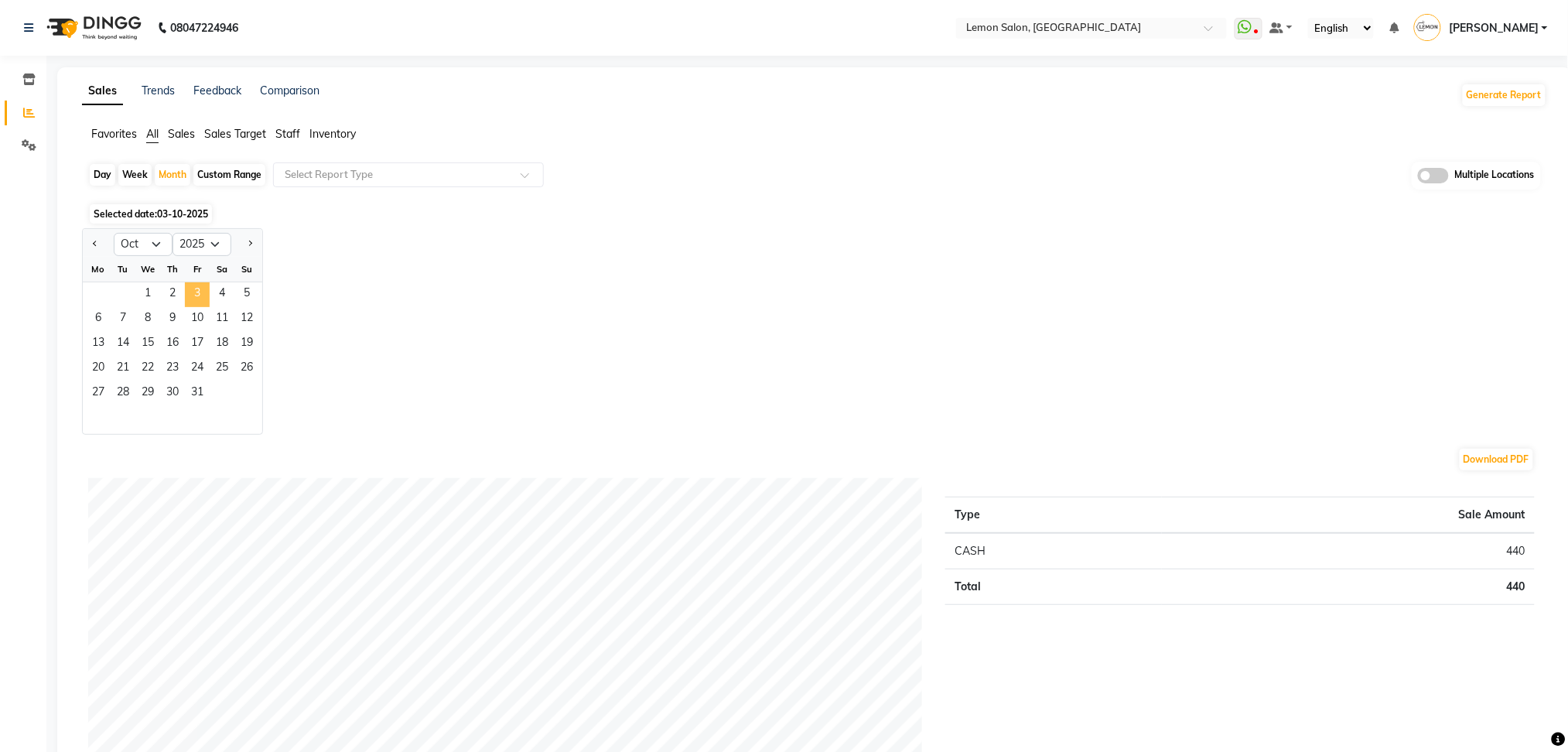
click at [194, 287] on span "3" at bounding box center [198, 295] width 25 height 25
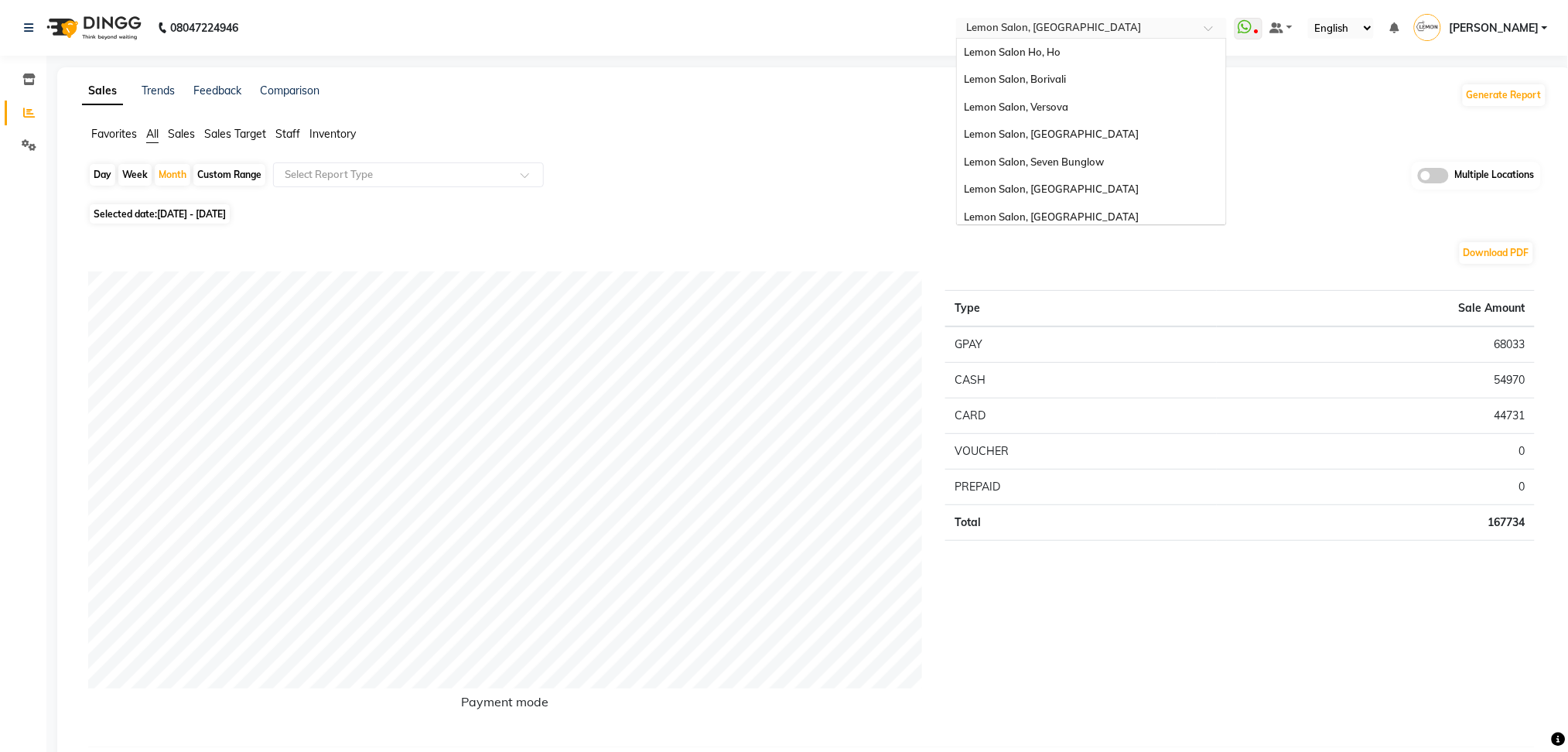
scroll to position [143, 0]
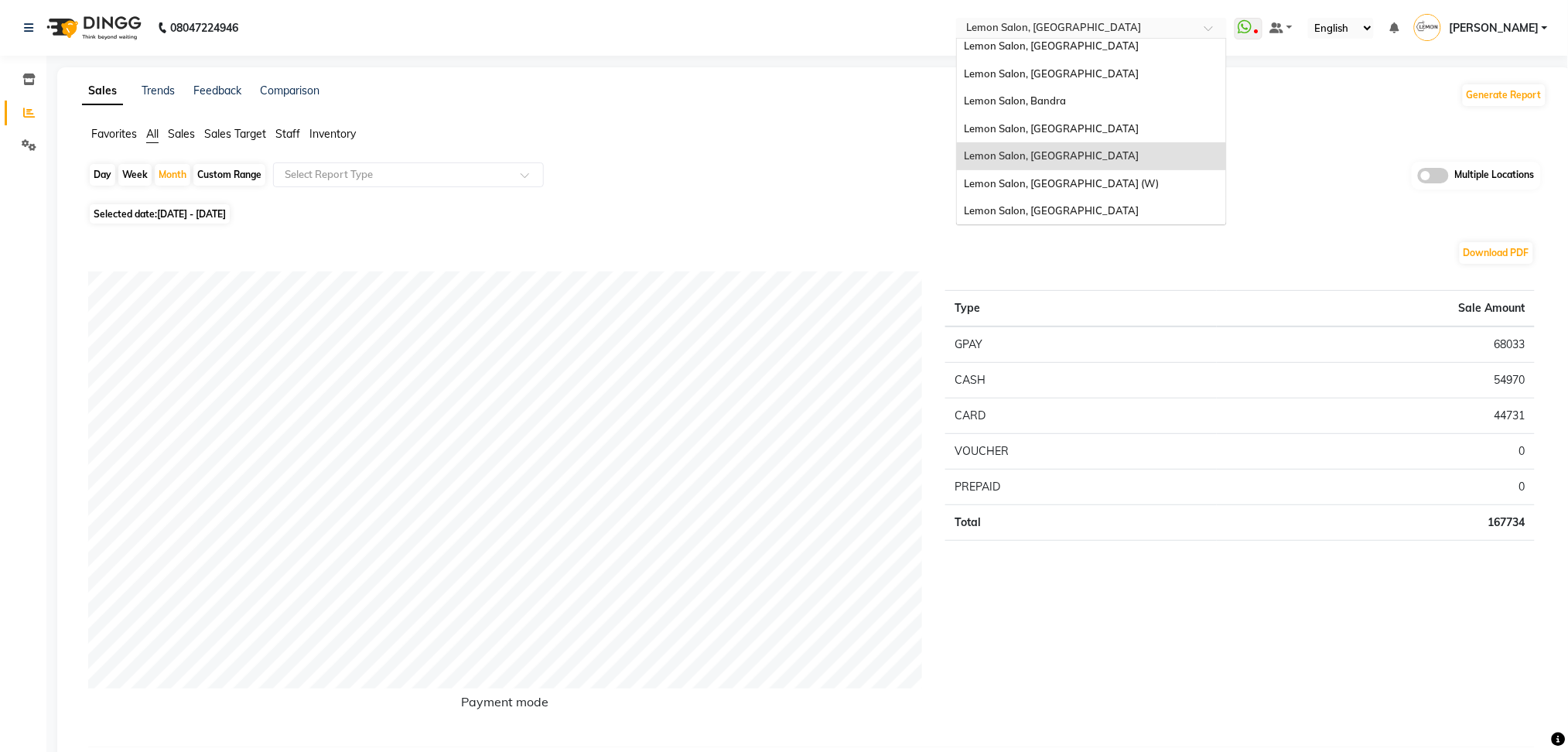
click at [1224, 29] on span at bounding box center [1214, 32] width 19 height 15
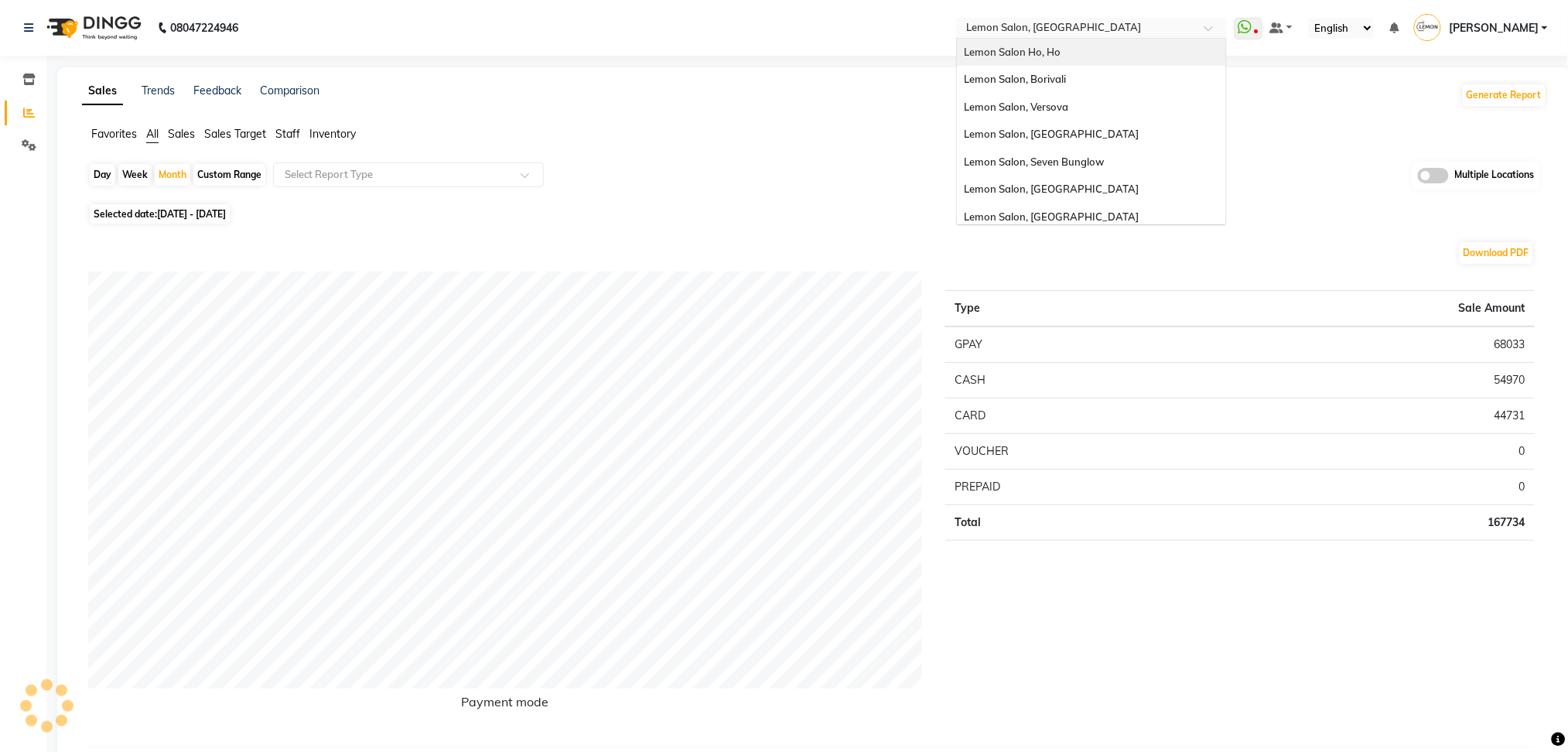
click at [1103, 49] on div "Lemon Salon Ho, Ho" at bounding box center [1092, 52] width 269 height 28
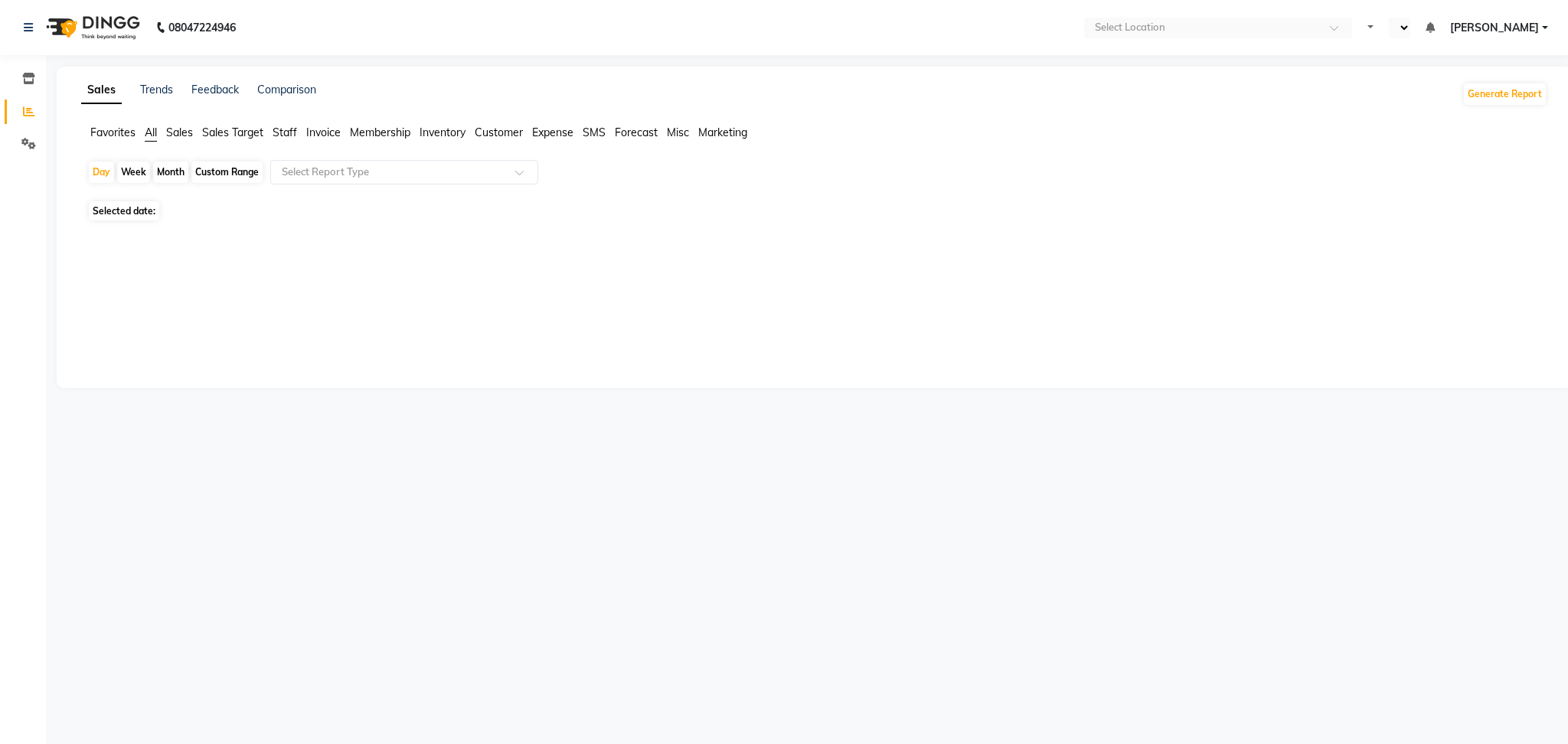
select select "en"
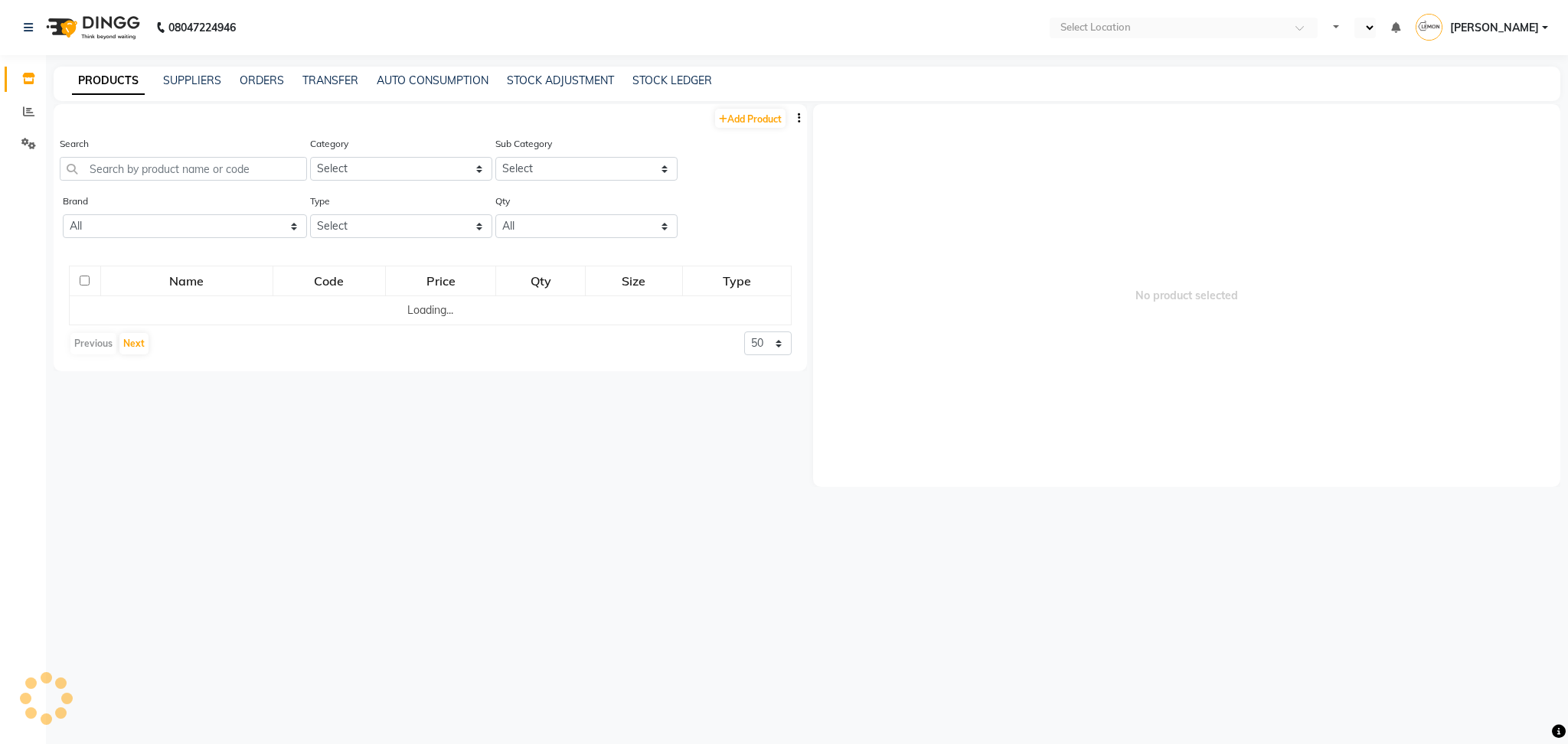
select select "en"
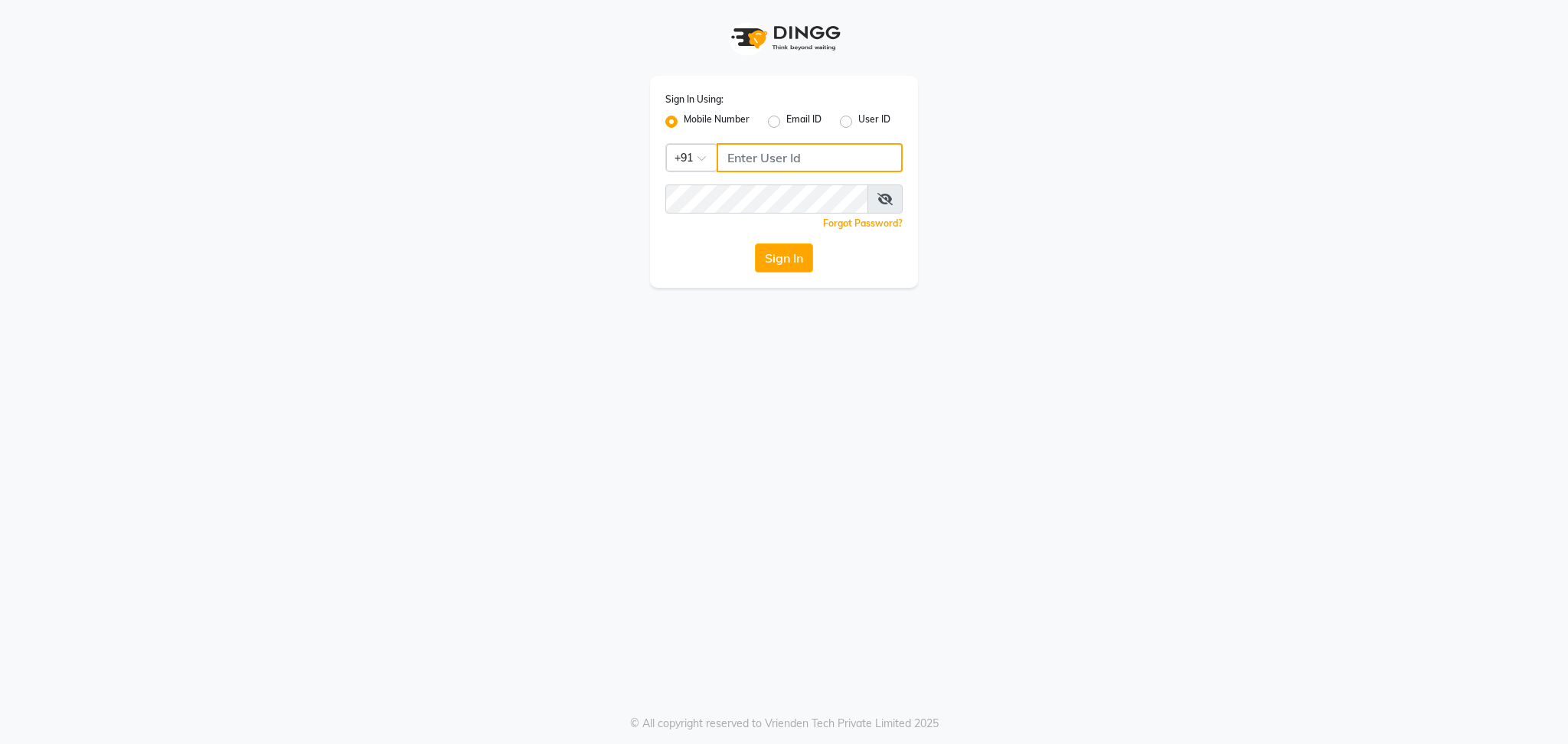
click at [760, 158] on input "Username" at bounding box center [810, 157] width 186 height 29
type input "7506568355"
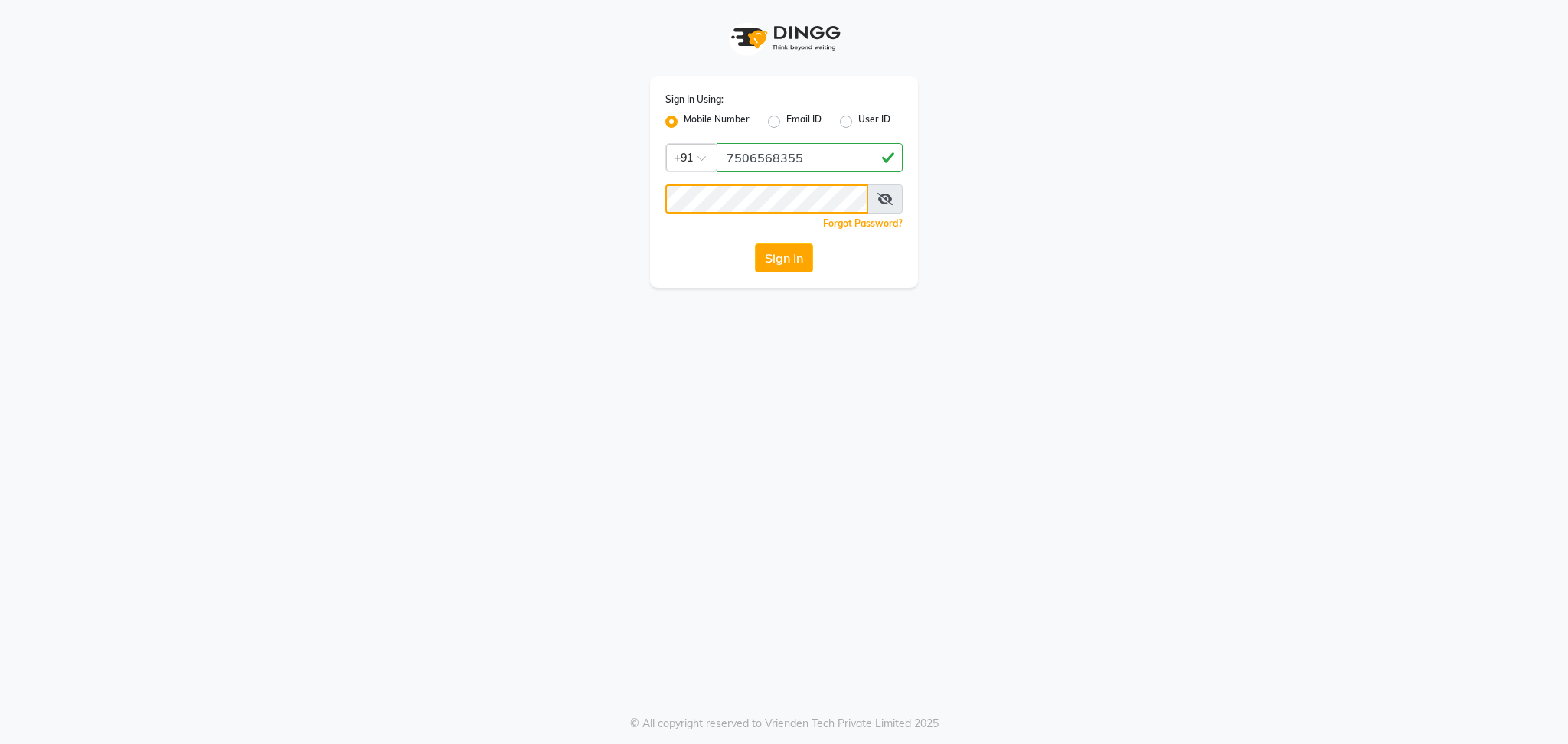
click at [755, 244] on button "Sign In" at bounding box center [784, 258] width 59 height 29
